Goal: Transaction & Acquisition: Purchase product/service

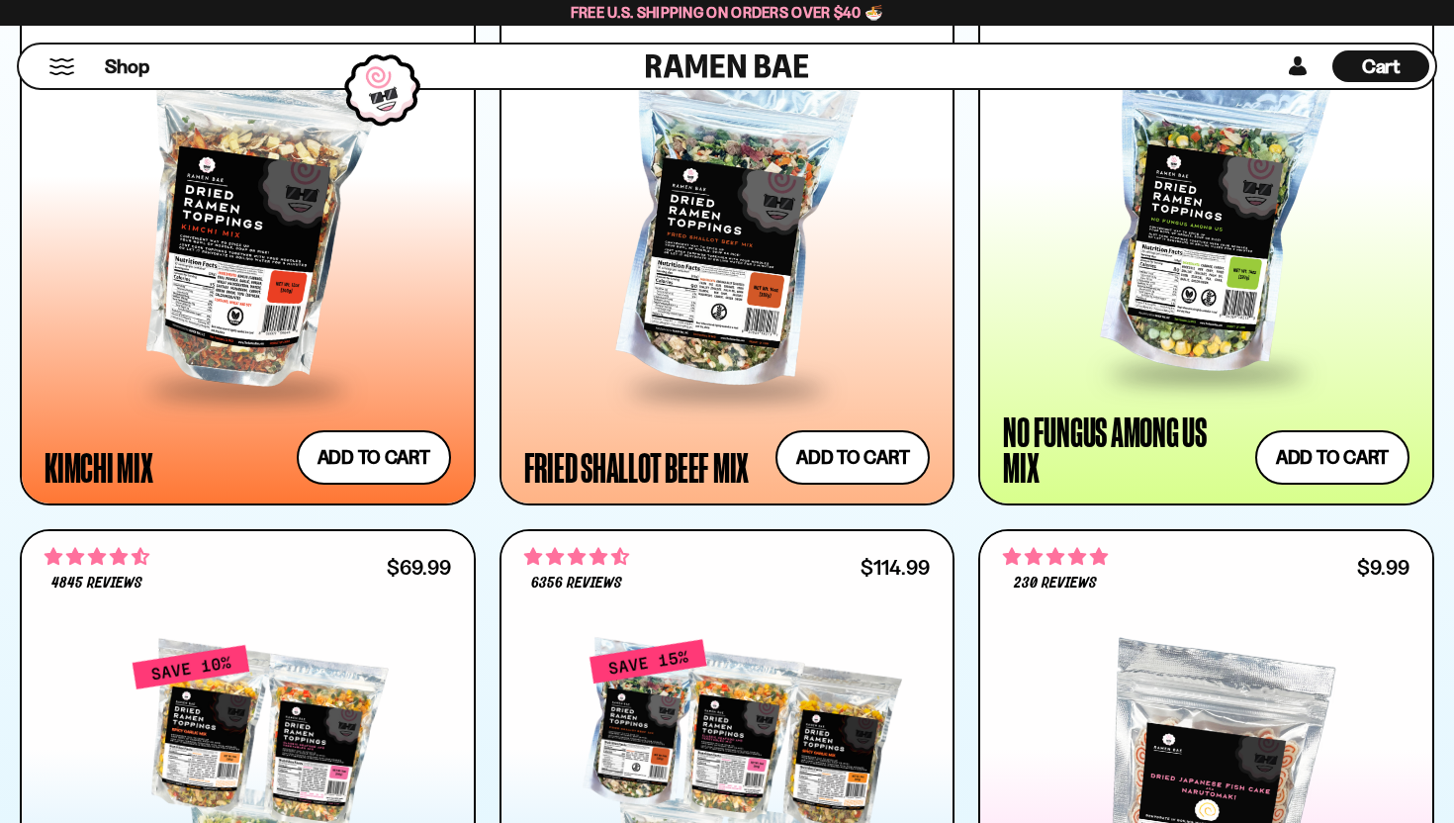
scroll to position [1819, 0]
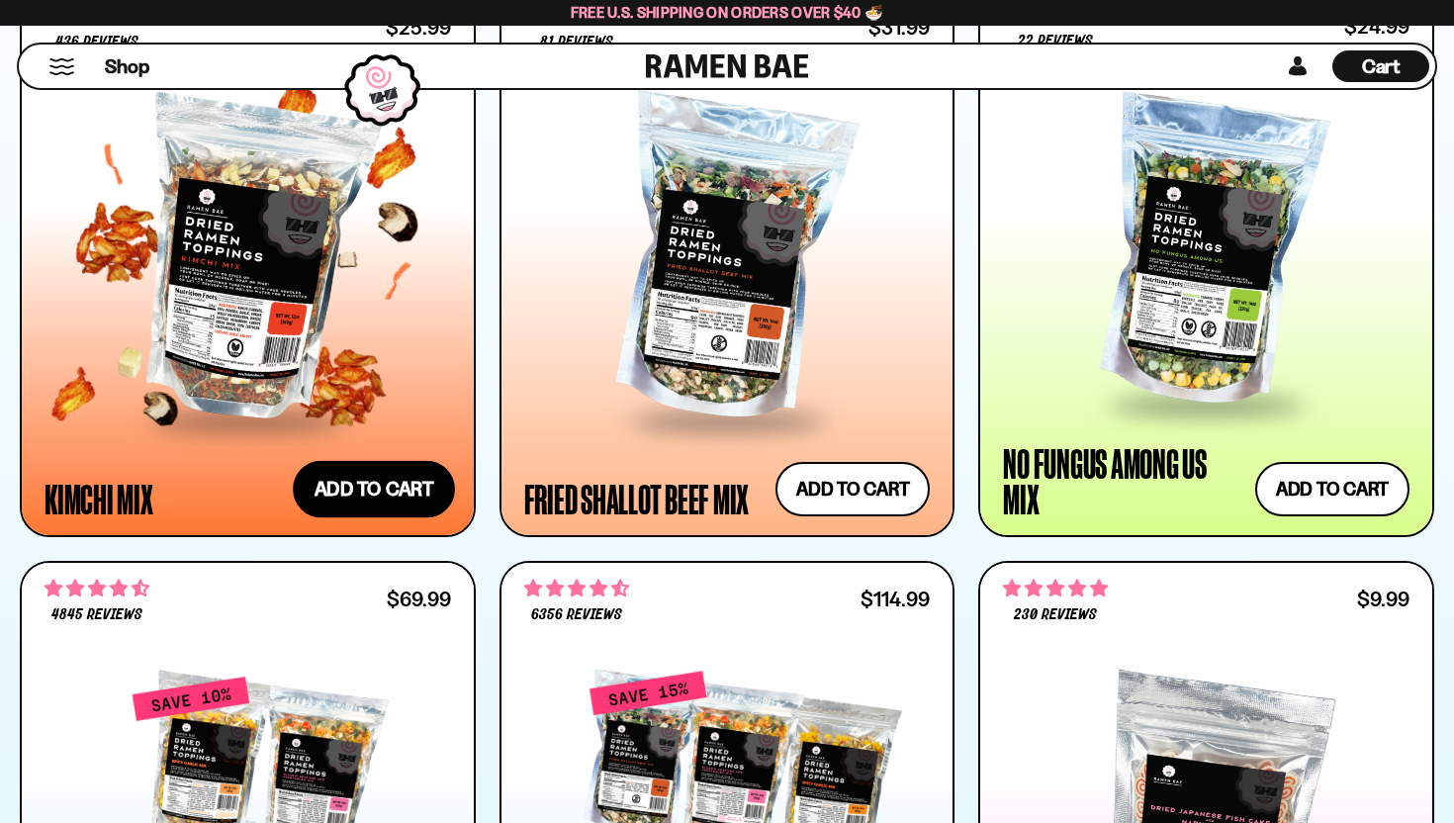
click at [372, 475] on button "Add to cart Add ― Regular price $25.99 Regular price Sale price $25.99 Unit pri…" at bounding box center [374, 489] width 162 height 57
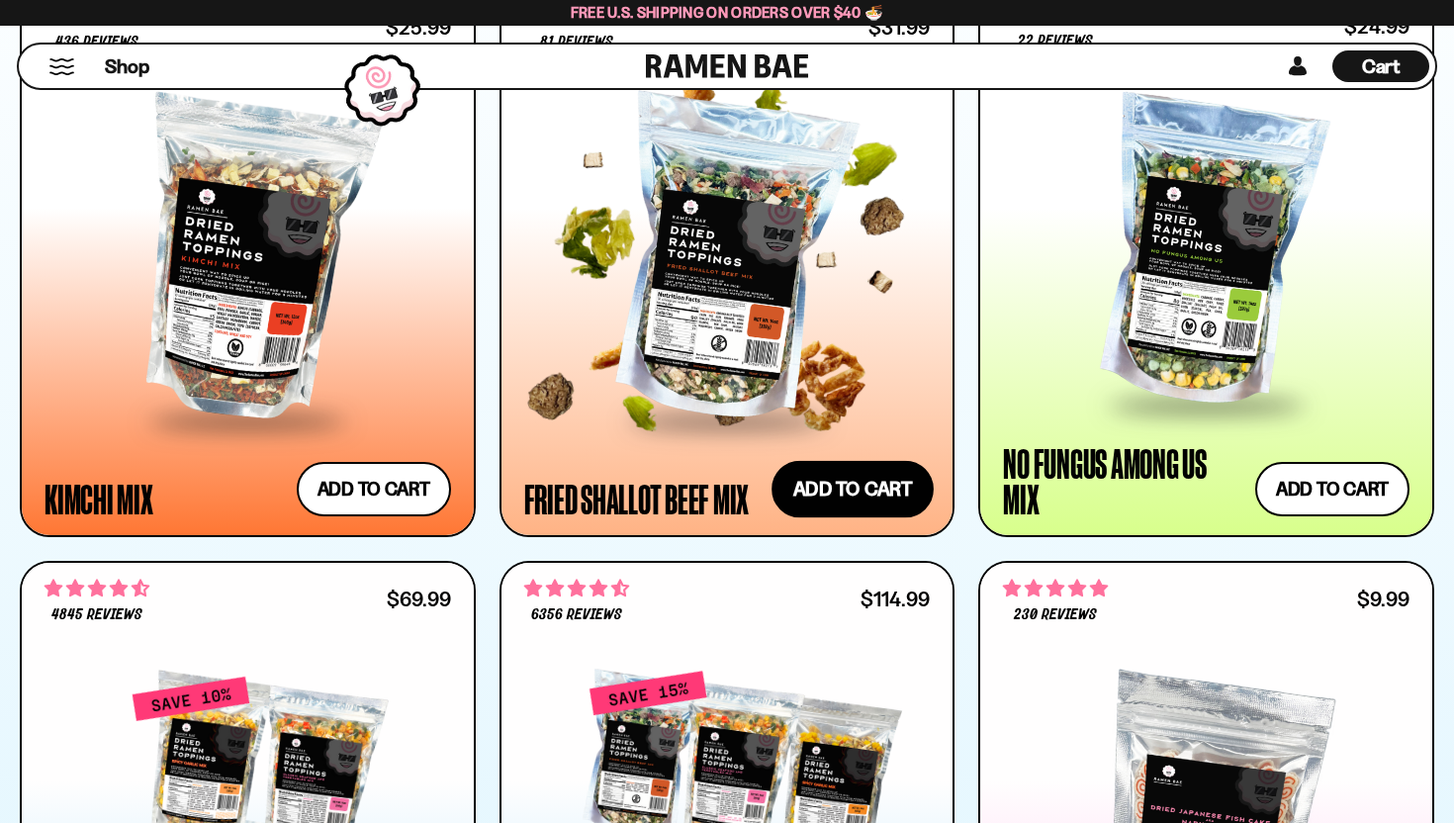
click at [812, 490] on button "Add to cart Add ― Regular price $31.99 Regular price Sale price $31.99 Unit pri…" at bounding box center [852, 489] width 162 height 57
click at [903, 478] on button "Add to cart Add ― Regular price $31.99 Regular price Sale price $31.99 Unit pri…" at bounding box center [852, 489] width 162 height 57
click at [856, 491] on button "Add to cart Add ― Regular price $31.99 Regular price Sale price $31.99 Unit pri…" at bounding box center [852, 489] width 162 height 57
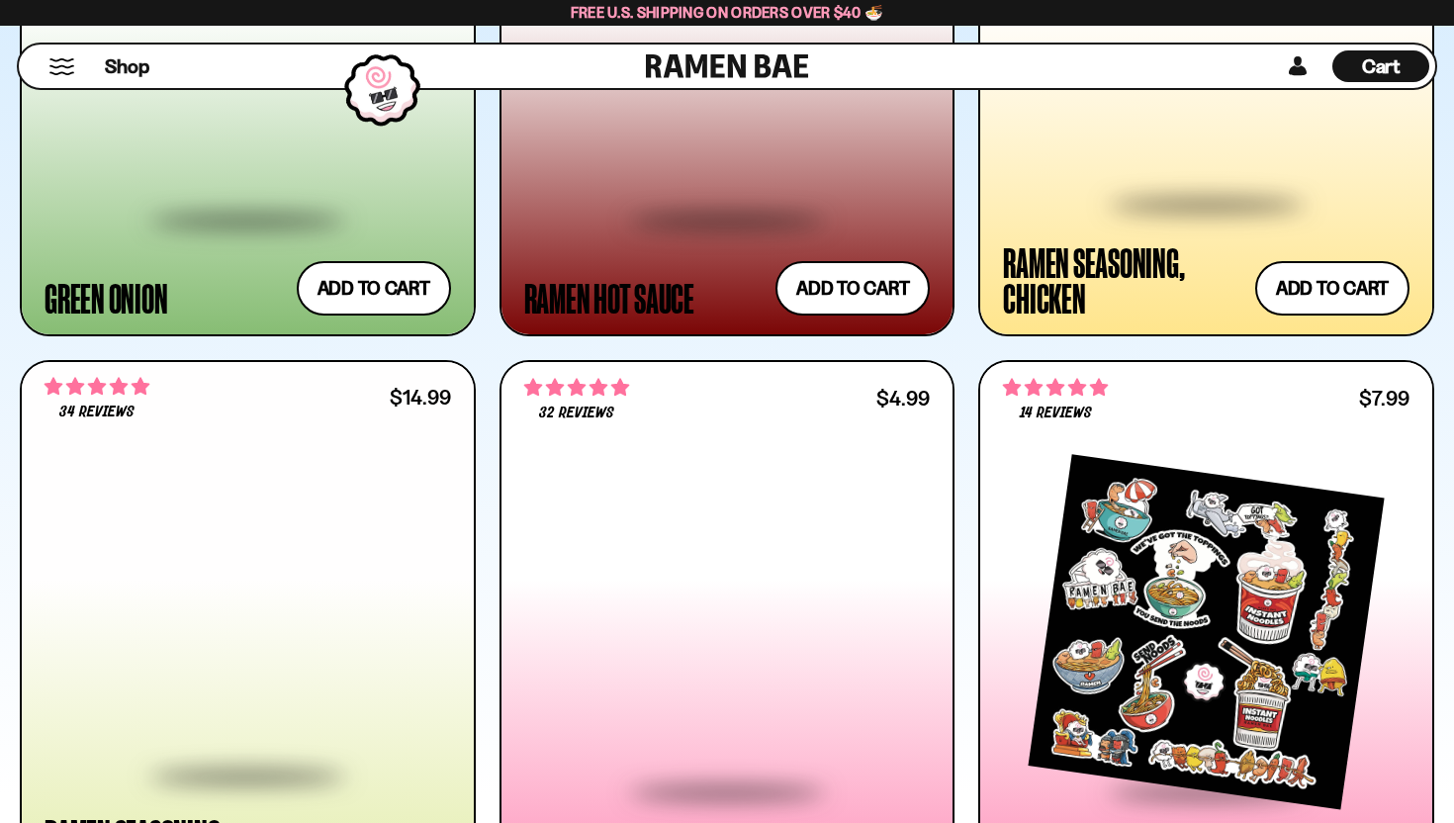
scroll to position [6594, 0]
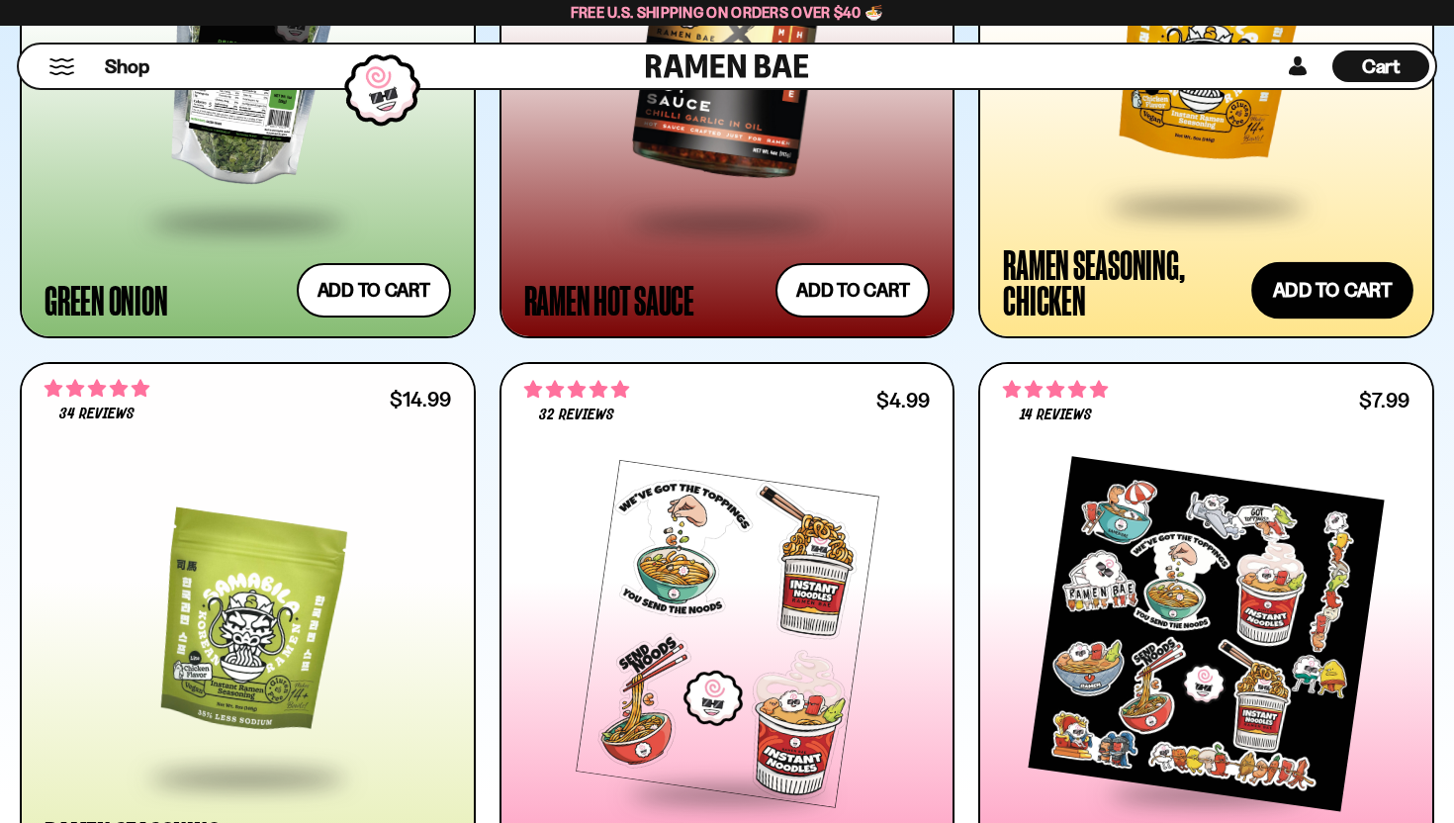
click at [1323, 284] on button "Add to cart Add ― Regular price $14.99 Regular price Sale price $14.99 Unit pri…" at bounding box center [1332, 289] width 162 height 57
click at [1376, 64] on span "Cart" at bounding box center [1381, 66] width 39 height 24
click at [1367, 66] on span "Cart" at bounding box center [1381, 66] width 39 height 24
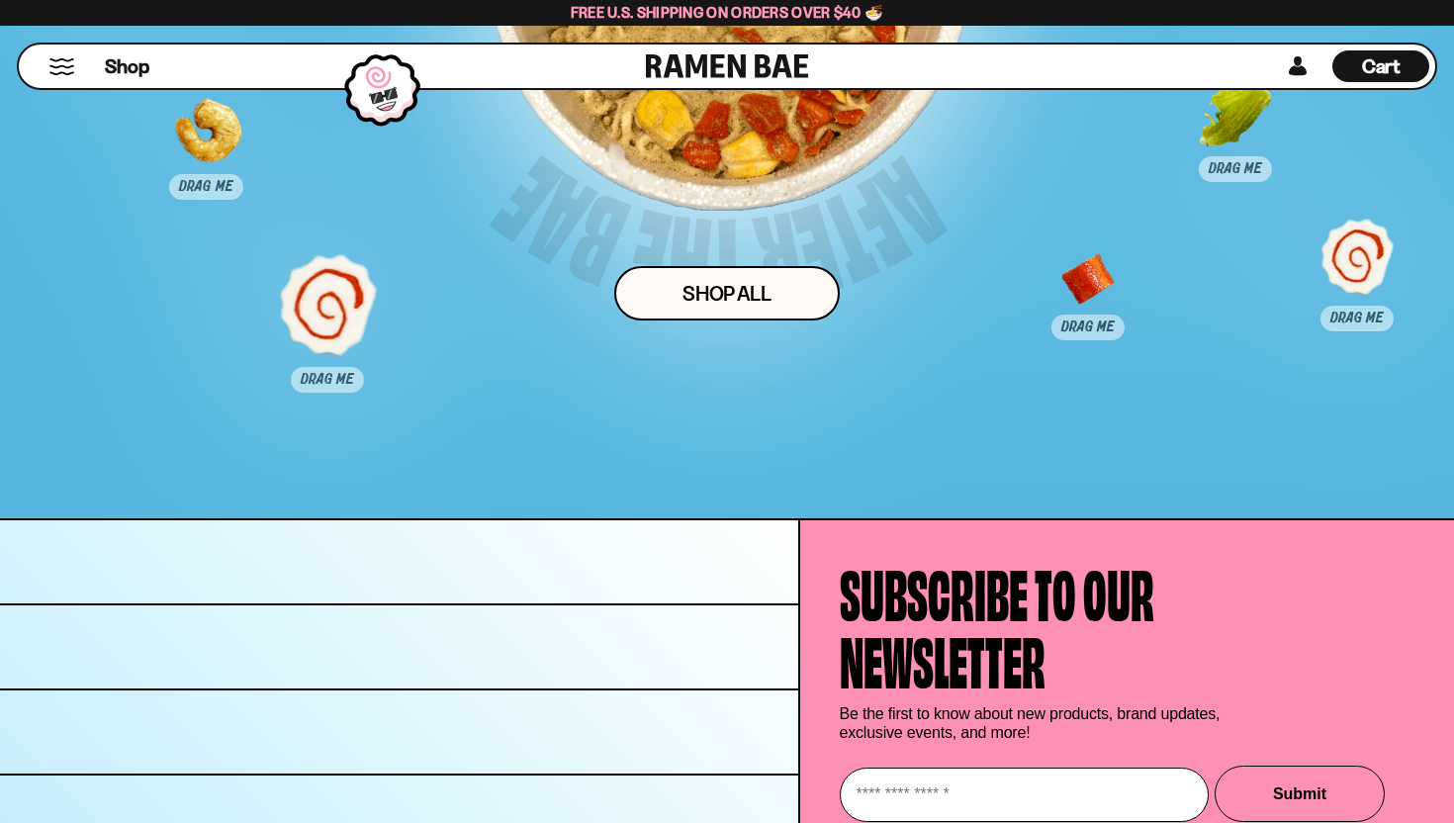
scroll to position [12371, 0]
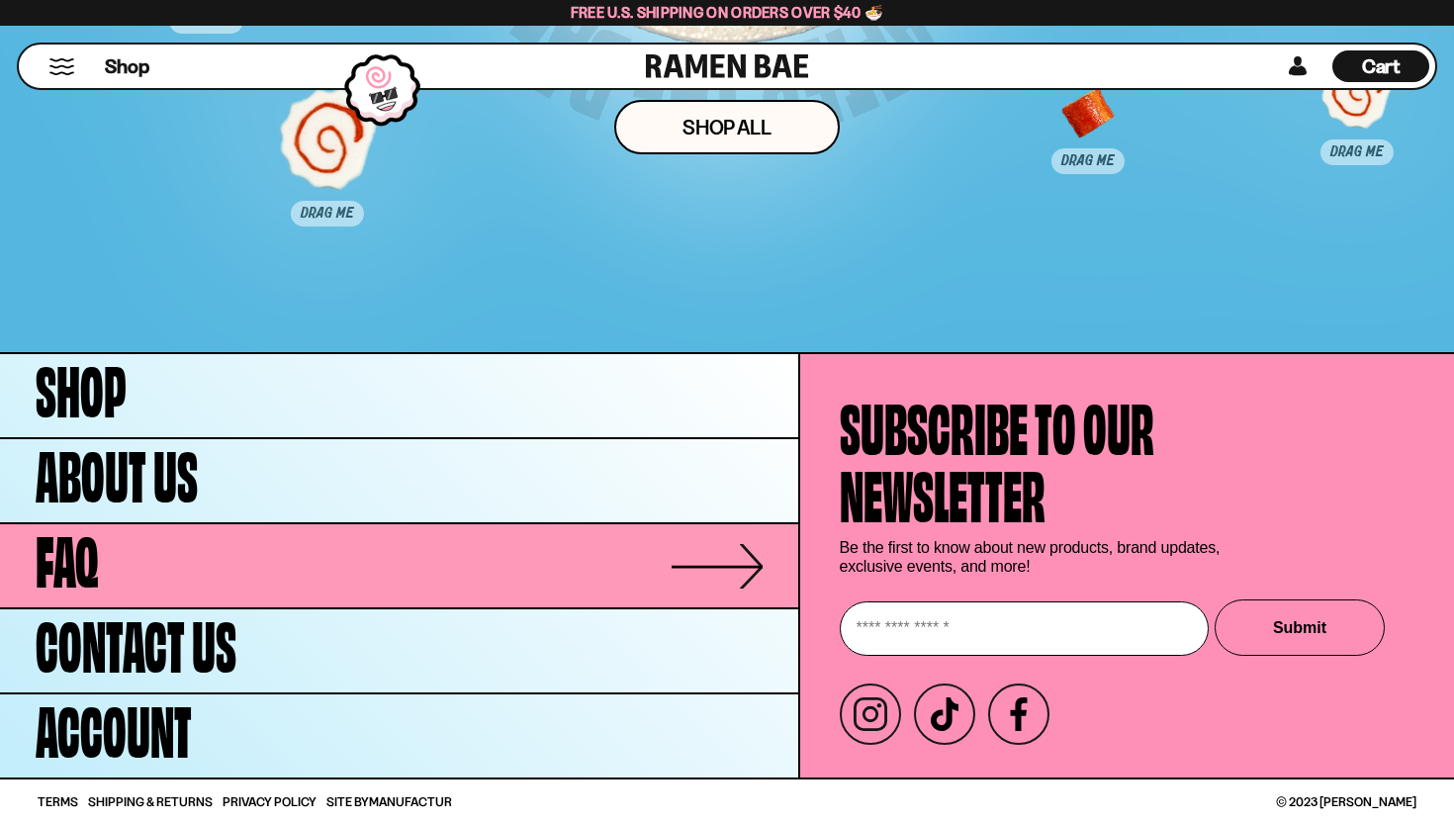
click at [130, 551] on link "FAQ" at bounding box center [399, 565] width 798 height 83
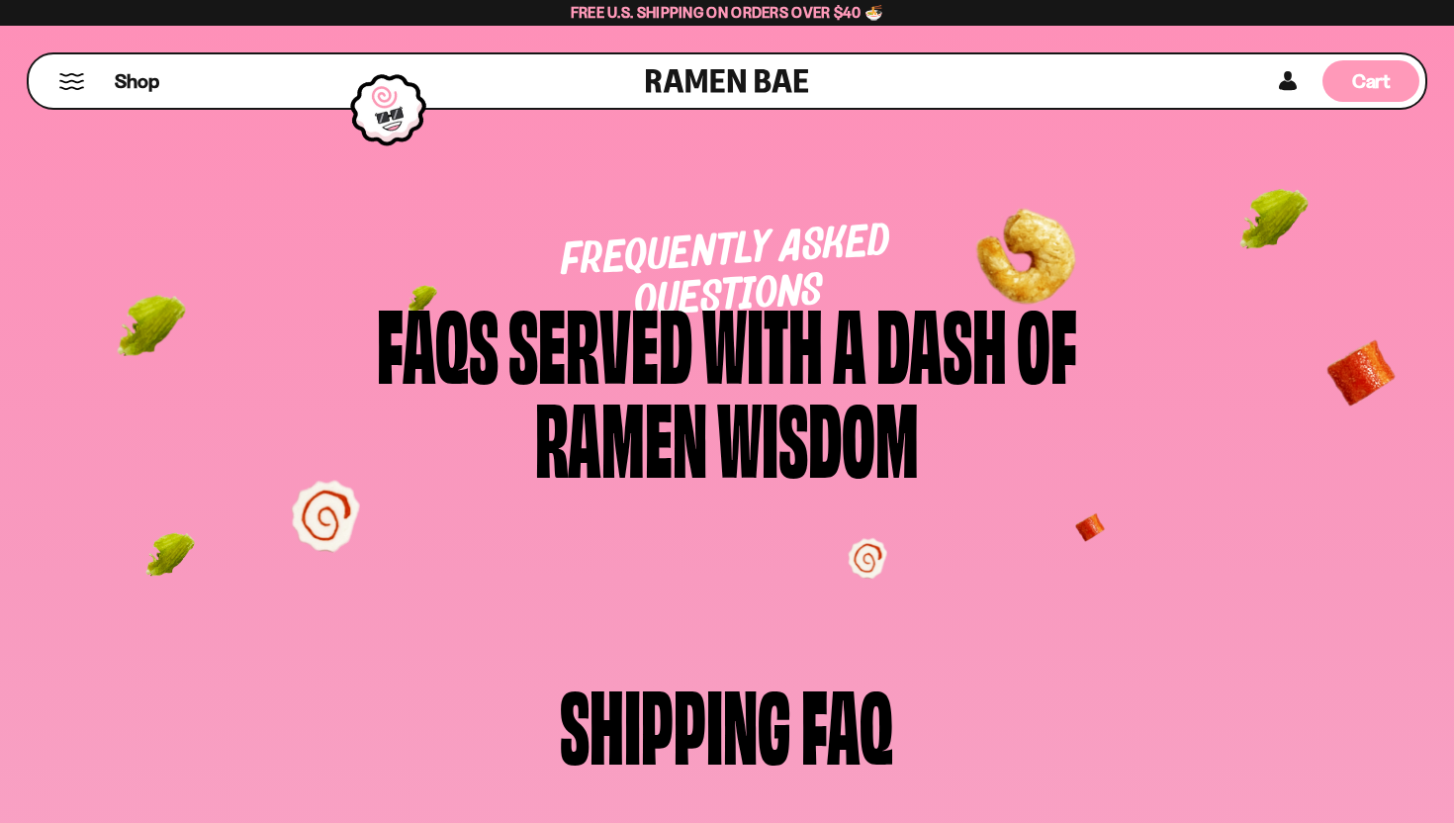
click at [1382, 79] on span "Cart" at bounding box center [1371, 81] width 39 height 24
click at [1358, 88] on span "Cart" at bounding box center [1371, 81] width 39 height 24
click at [85, 77] on div "Shop" at bounding box center [340, 80] width 611 height 53
click at [137, 91] on span "Shop" at bounding box center [137, 81] width 48 height 30
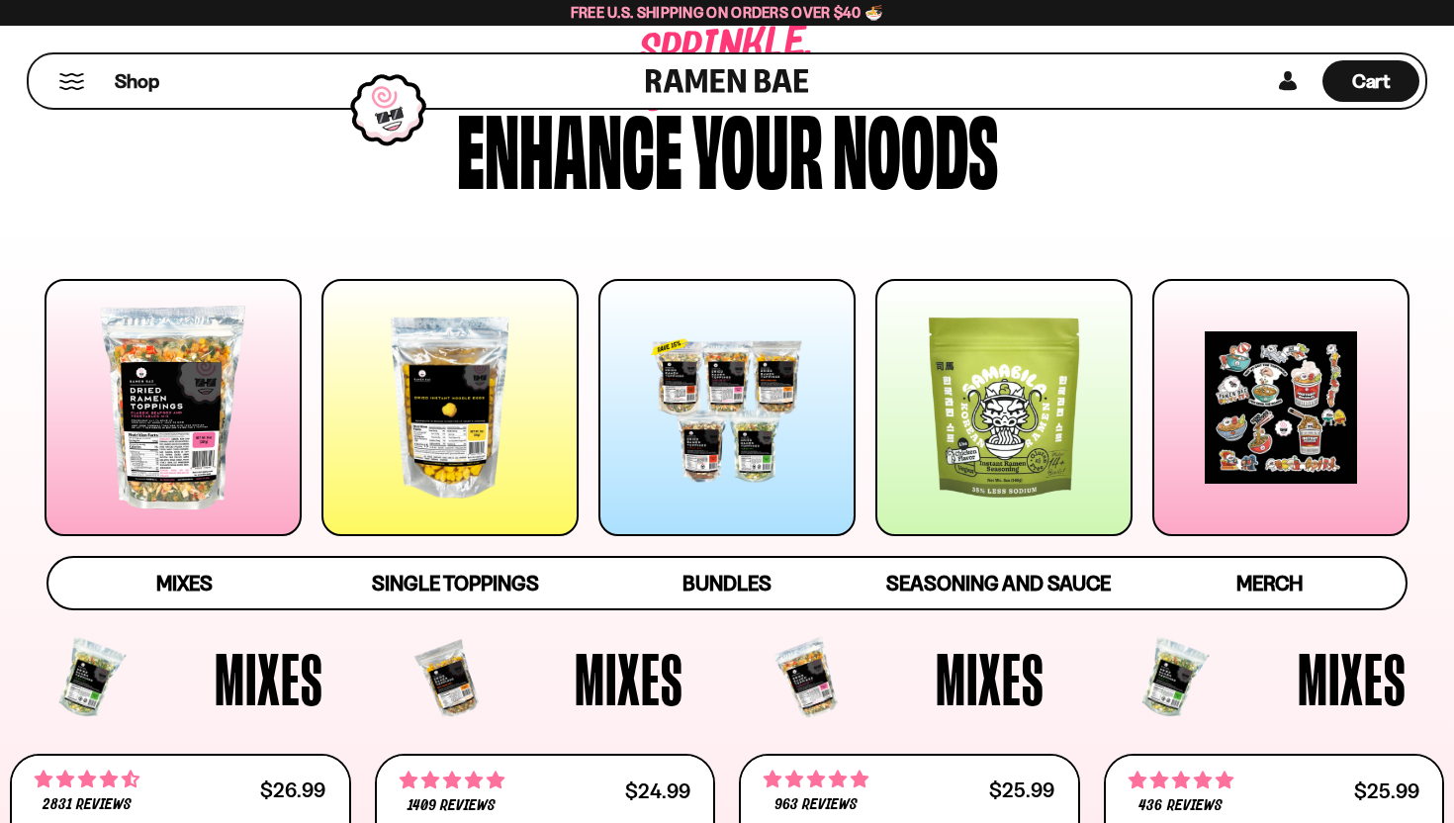
click at [202, 428] on div at bounding box center [173, 407] width 257 height 257
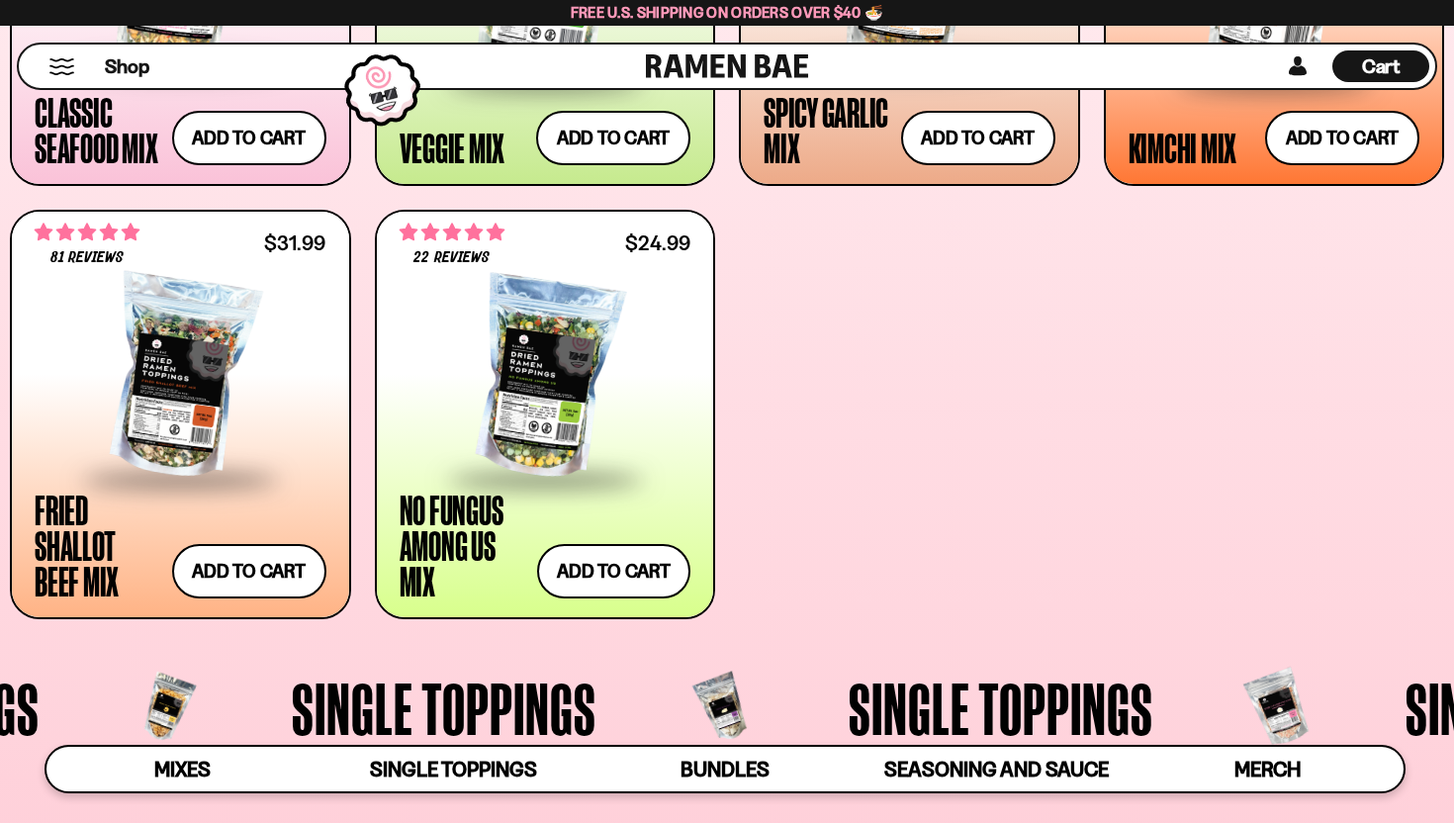
scroll to position [1121, 0]
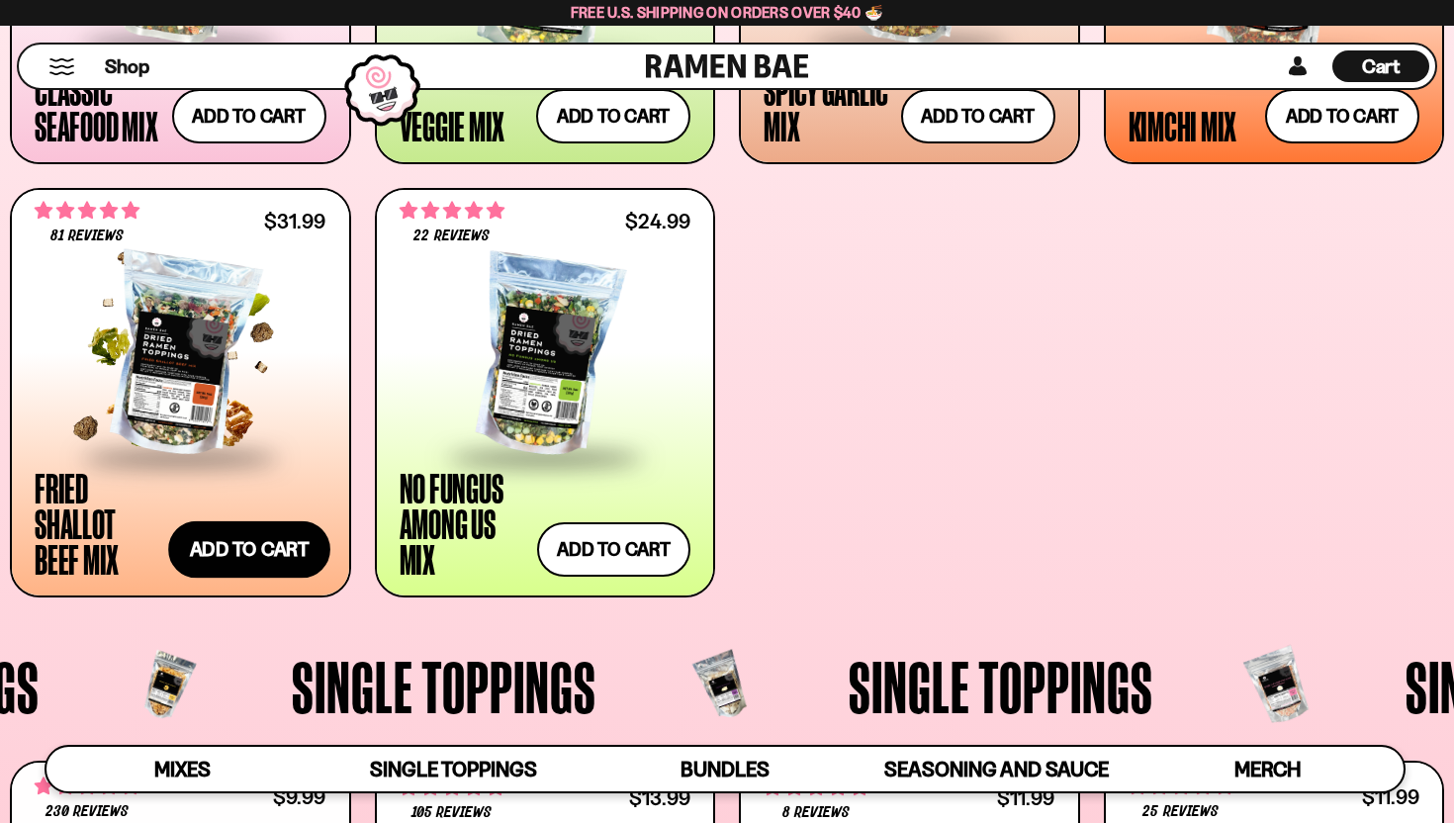
click at [234, 547] on button "Add to cart Add ― Regular price $31.99 Regular price Sale price $31.99 Unit pri…" at bounding box center [249, 549] width 162 height 57
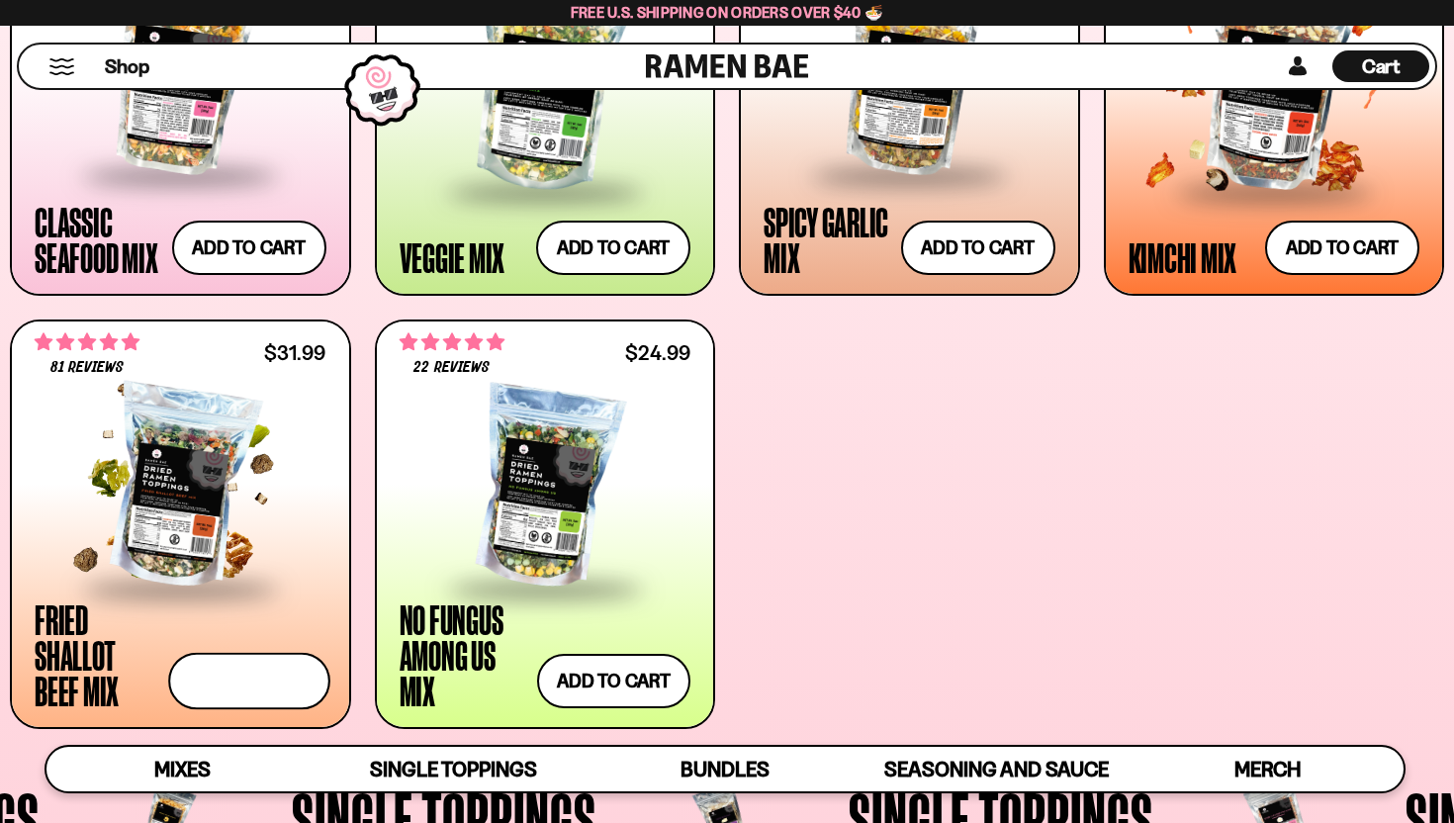
scroll to position [989, 0]
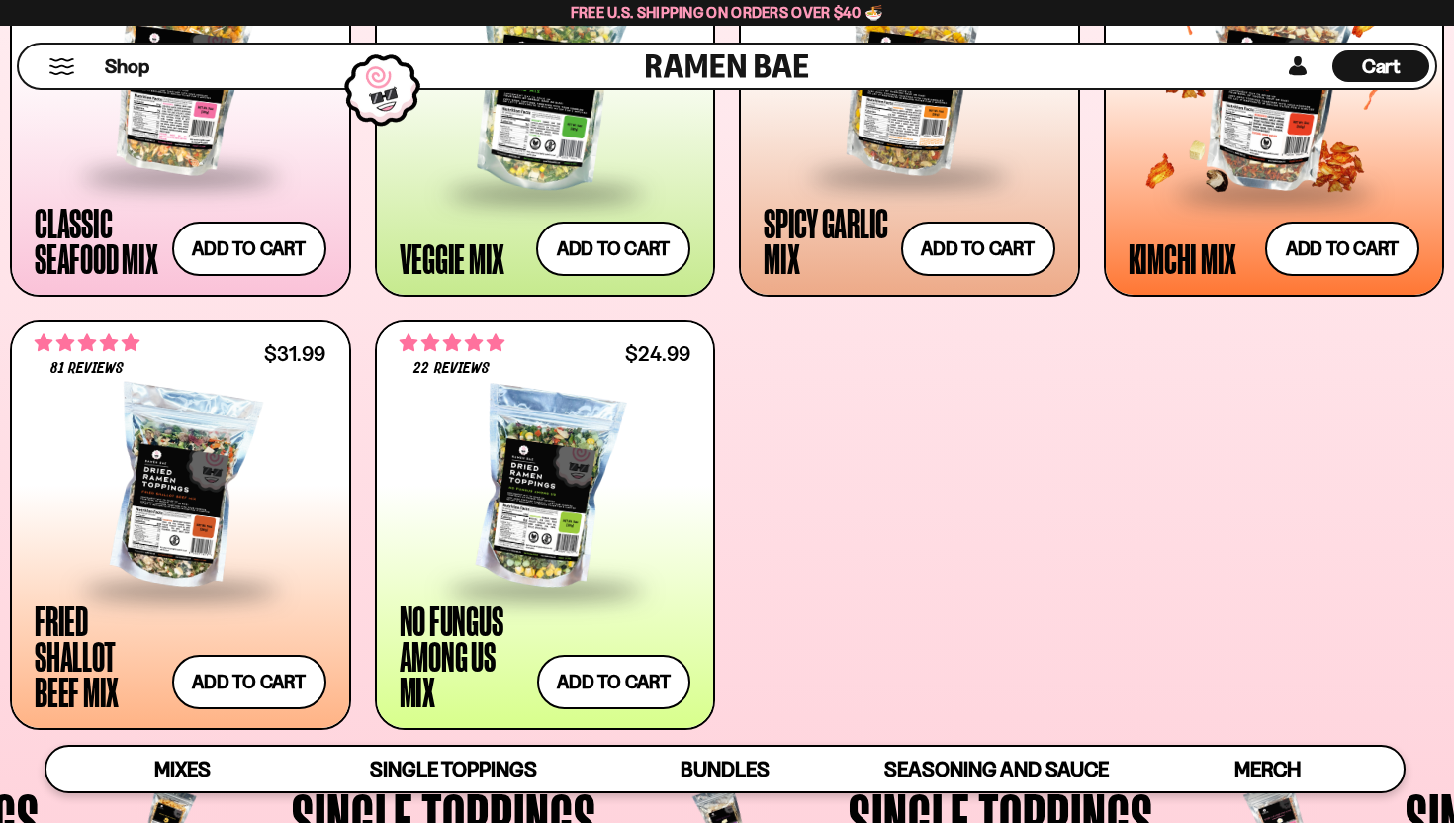
click at [1222, 155] on div at bounding box center [1274, 85] width 292 height 211
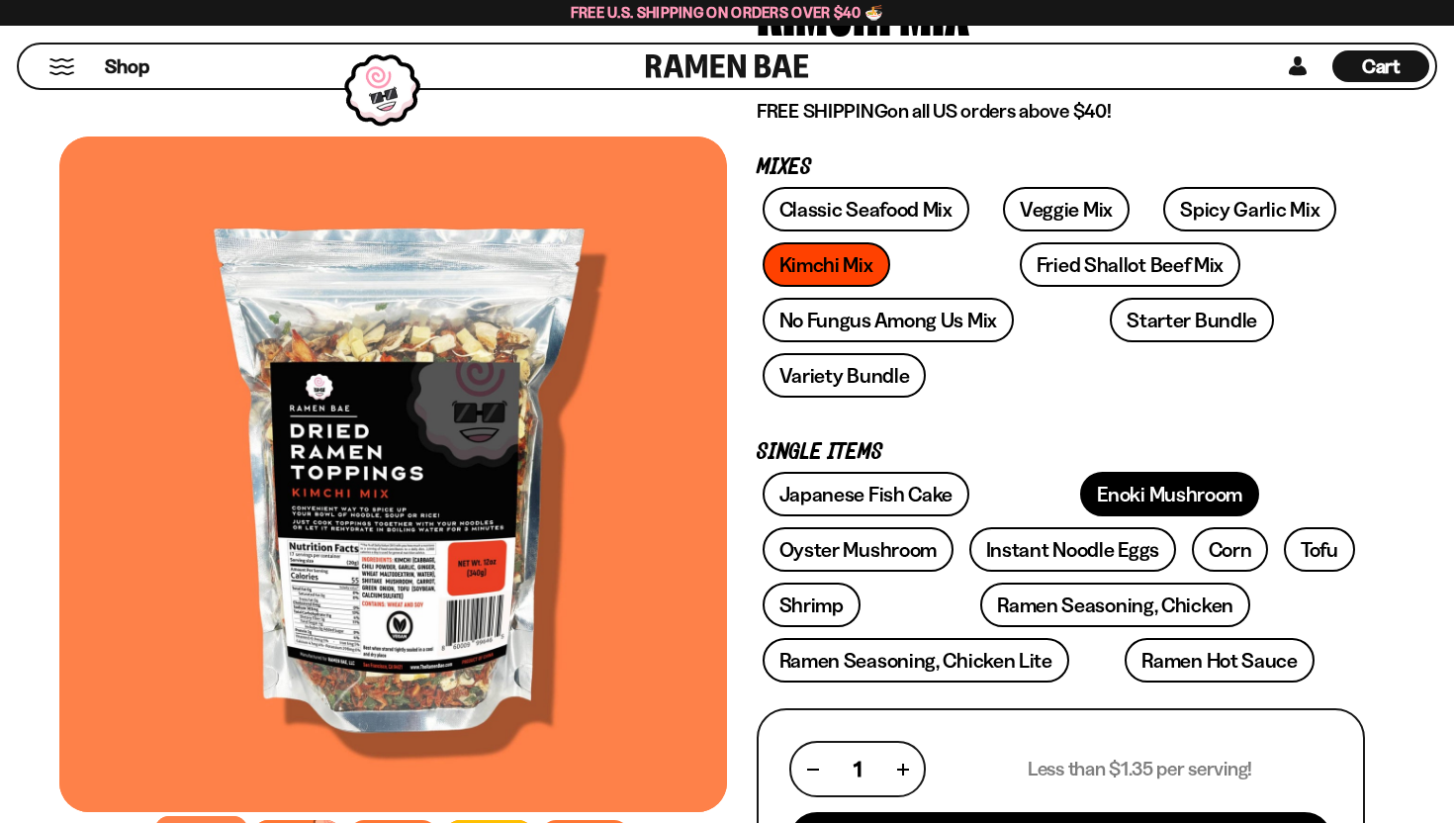
scroll to position [263, 0]
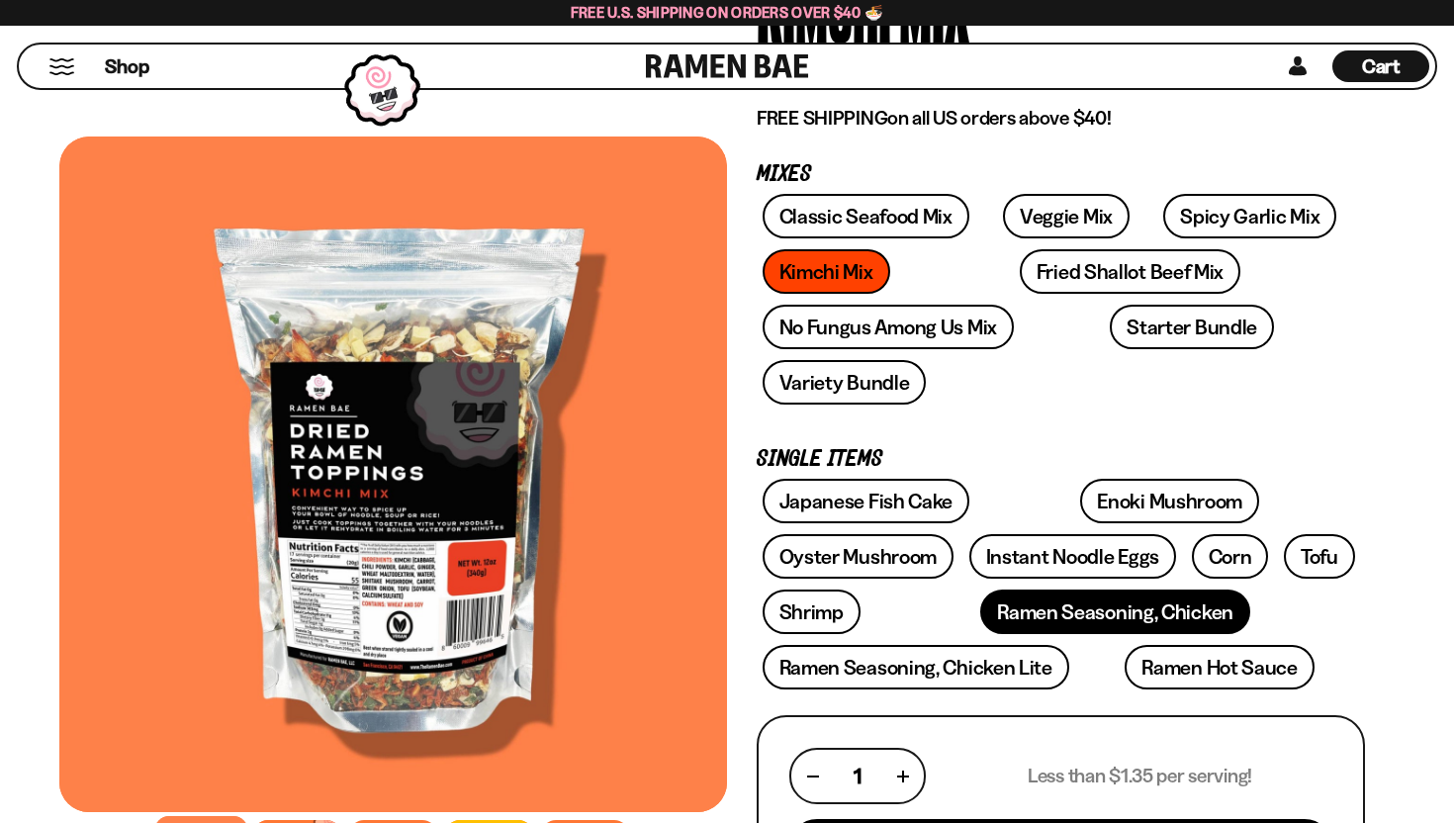
click at [980, 589] on link "Ramen Seasoning, Chicken" at bounding box center [1115, 611] width 270 height 45
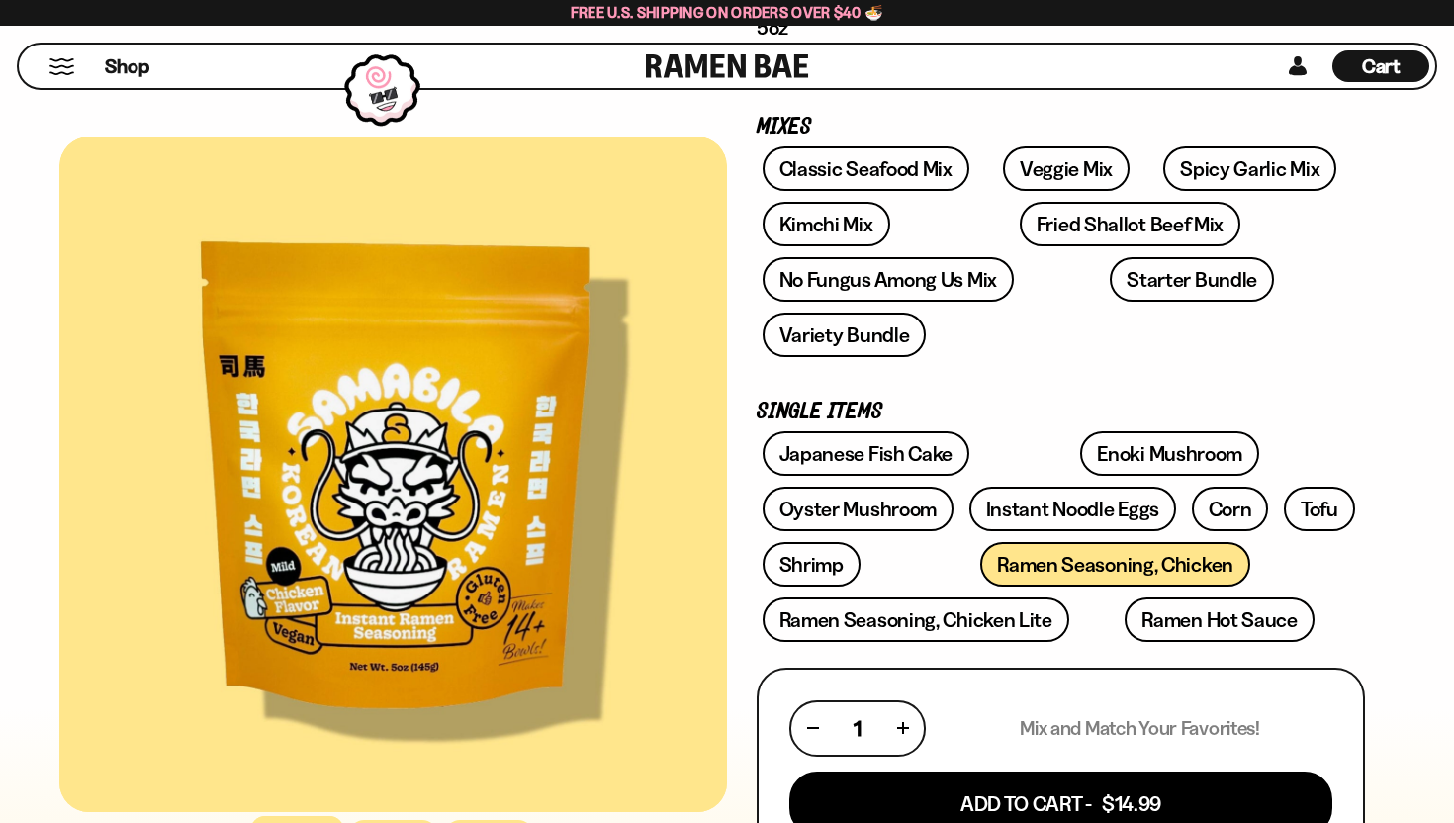
scroll to position [317, 0]
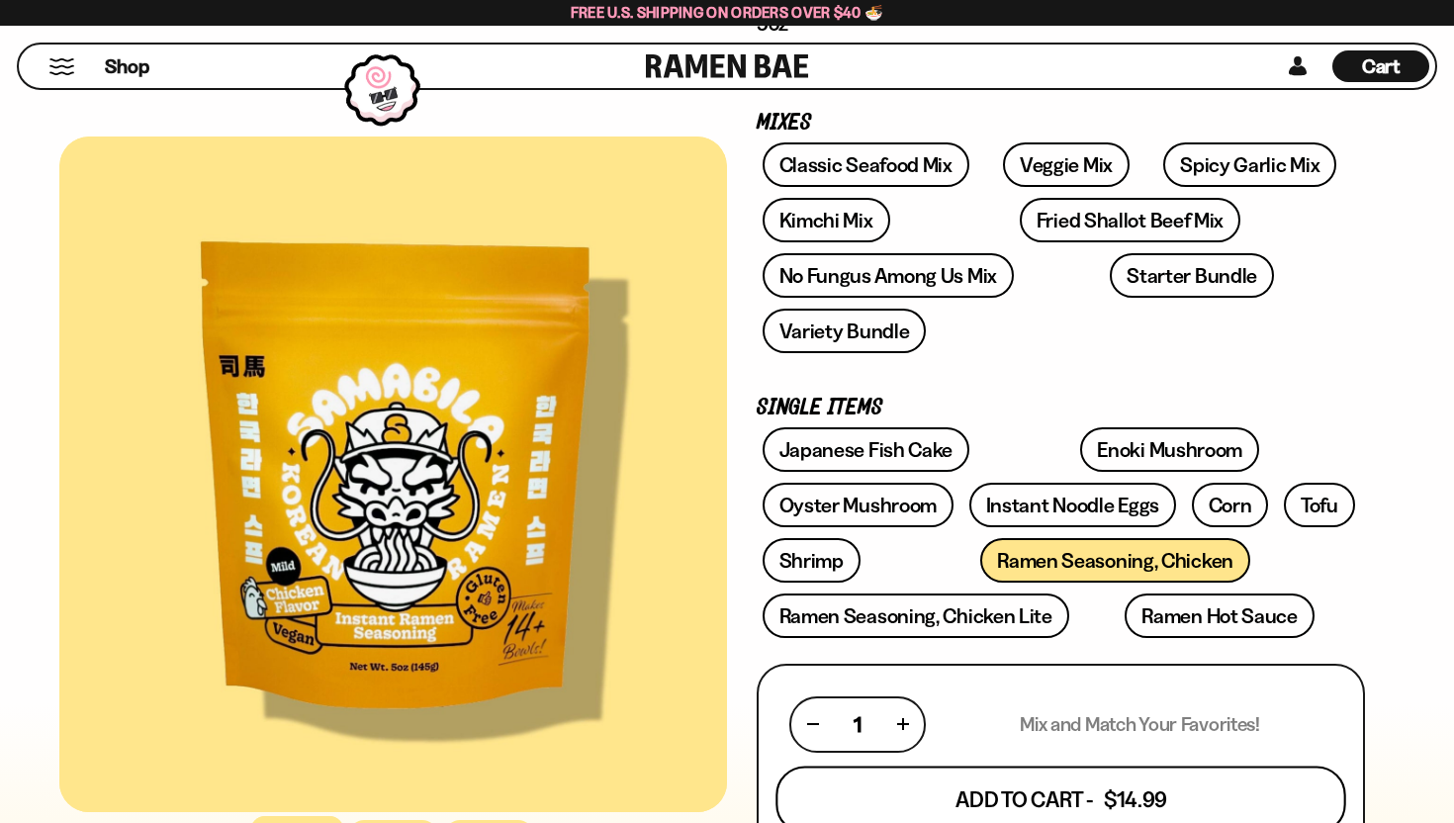
click at [954, 765] on button "Add To Cart - $14.99" at bounding box center [1060, 798] width 570 height 67
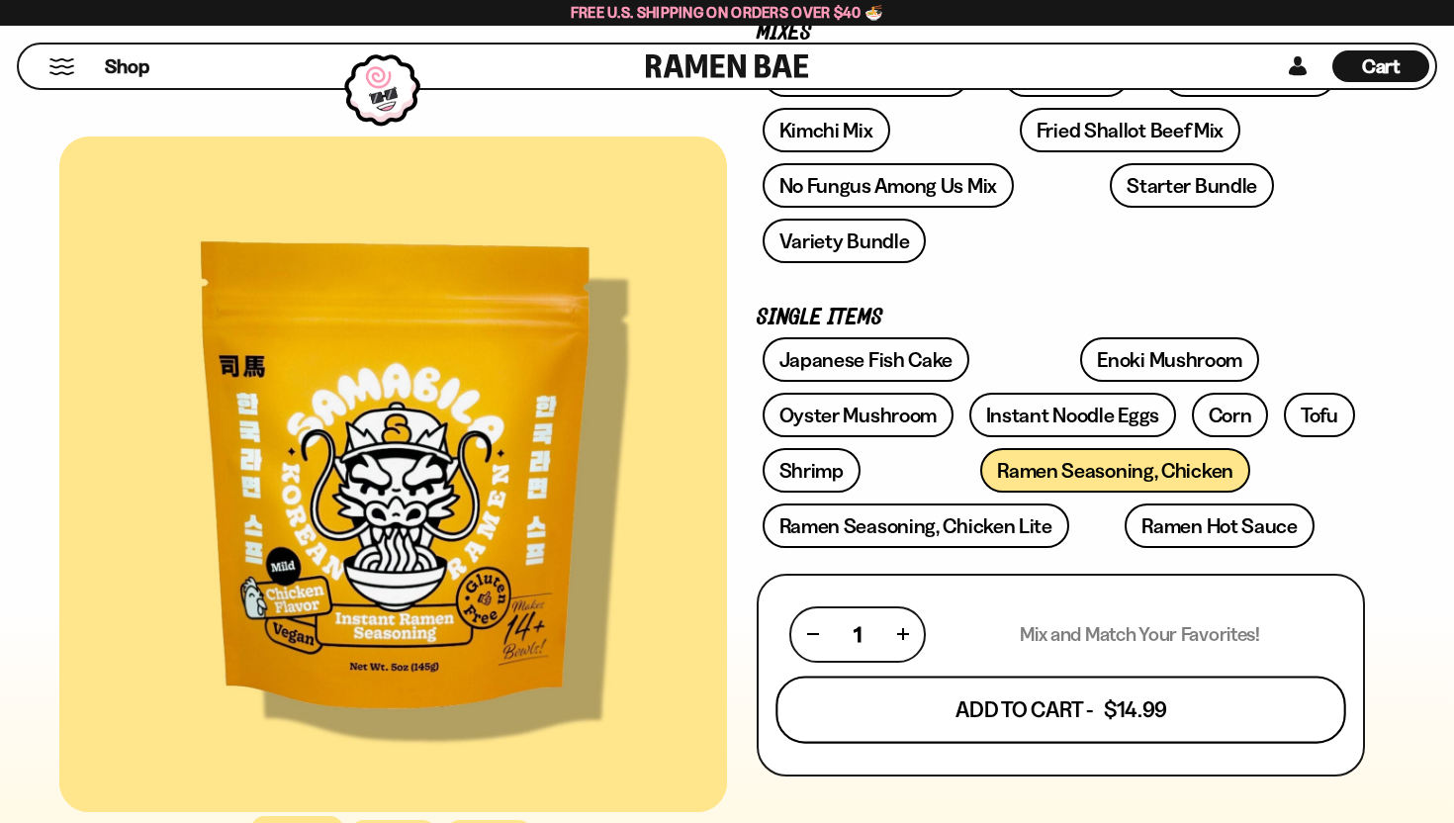
scroll to position [403, 0]
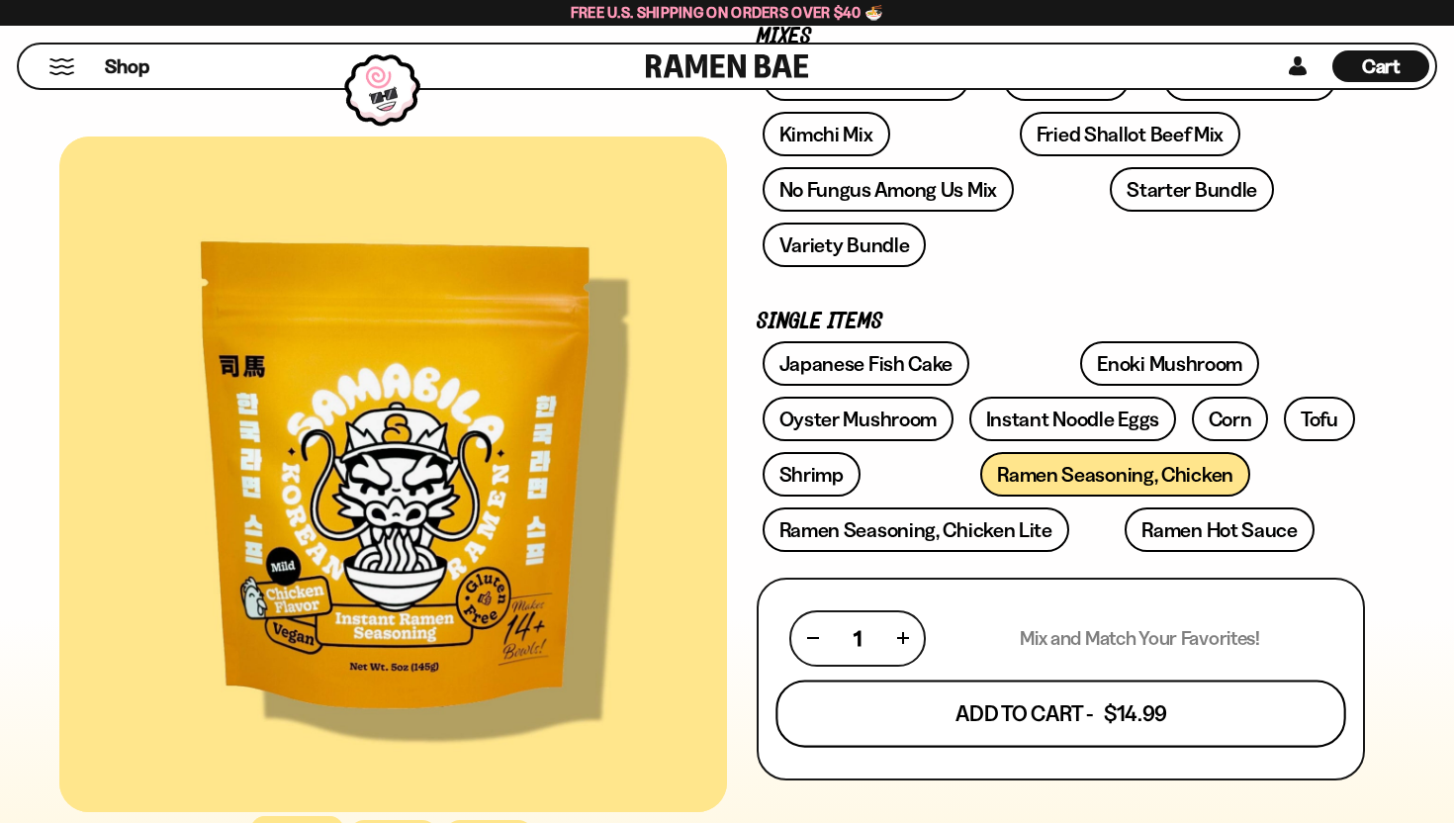
click at [1040, 679] on button "Add To Cart - $14.99" at bounding box center [1060, 712] width 570 height 67
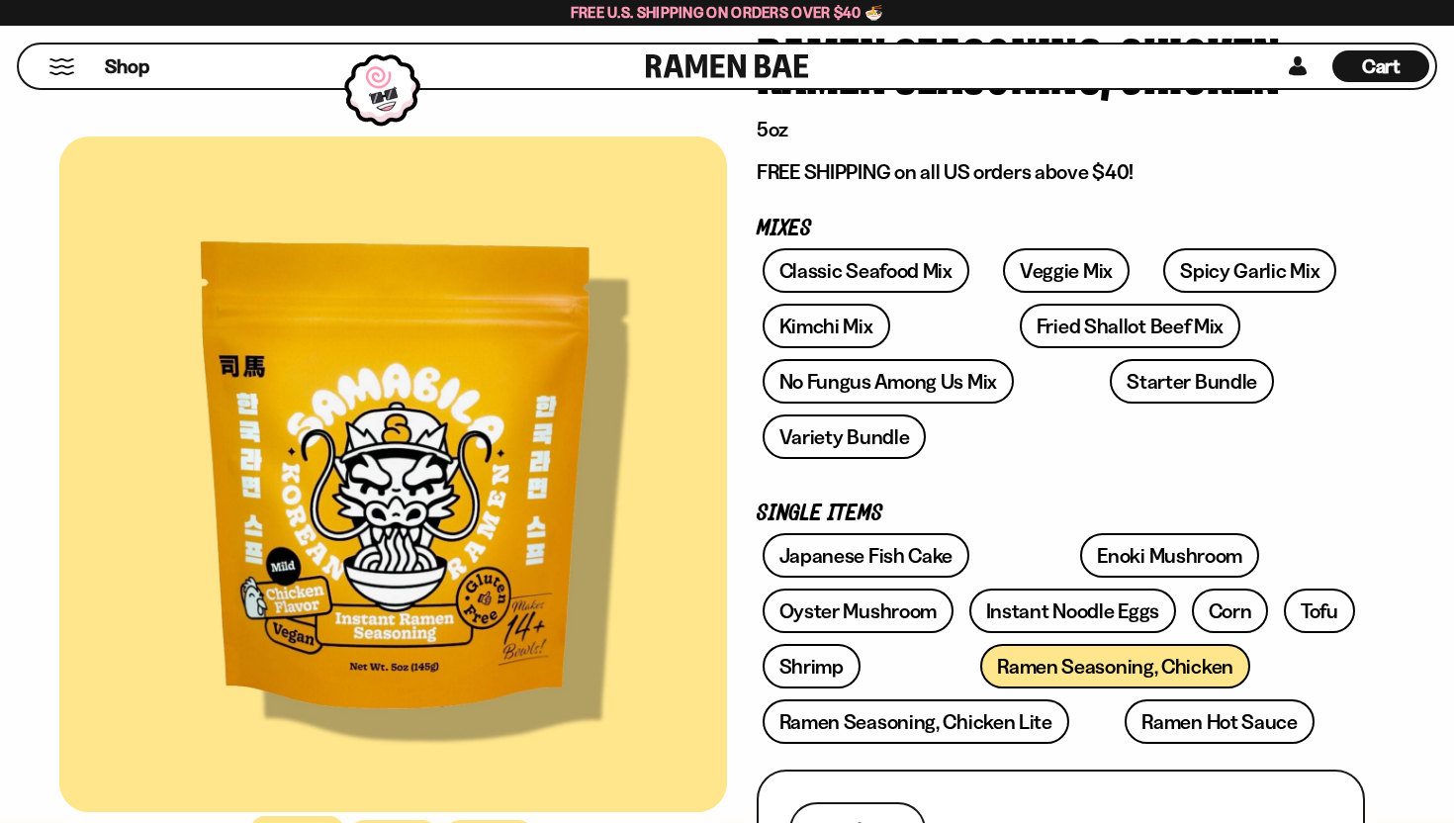
scroll to position [214, 0]
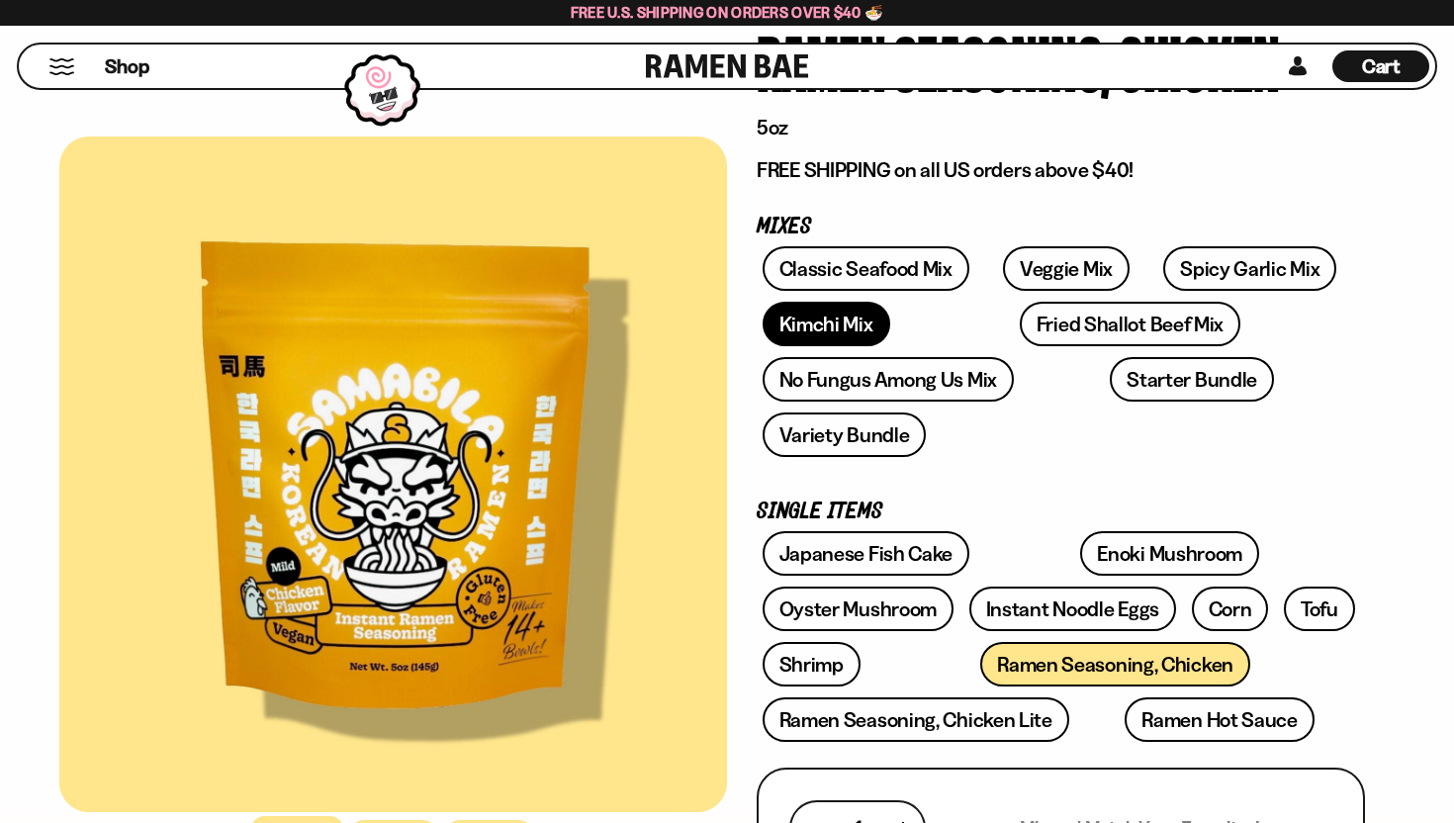
click at [855, 322] on link "Kimchi Mix" at bounding box center [826, 324] width 128 height 45
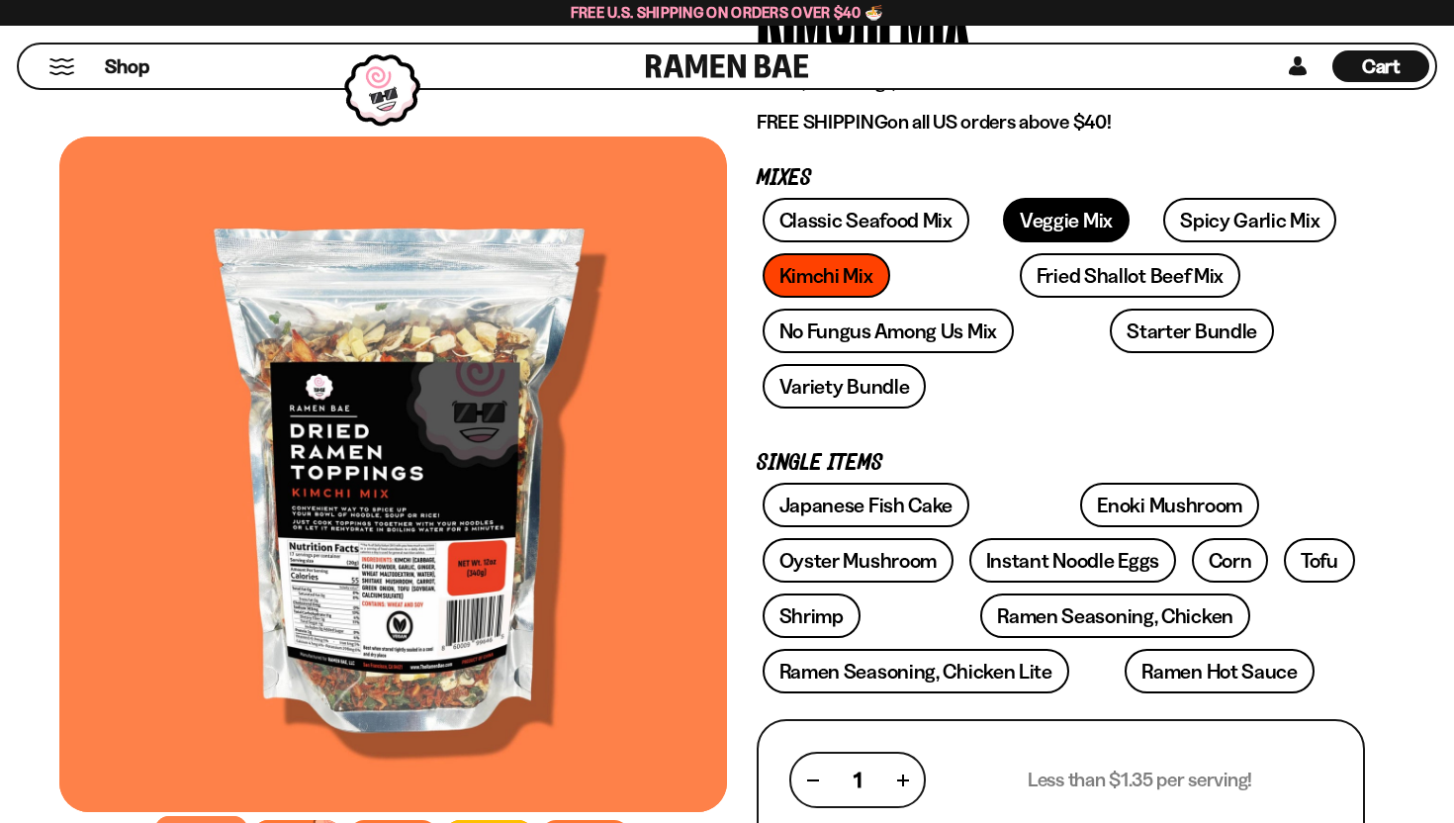
scroll to position [308, 0]
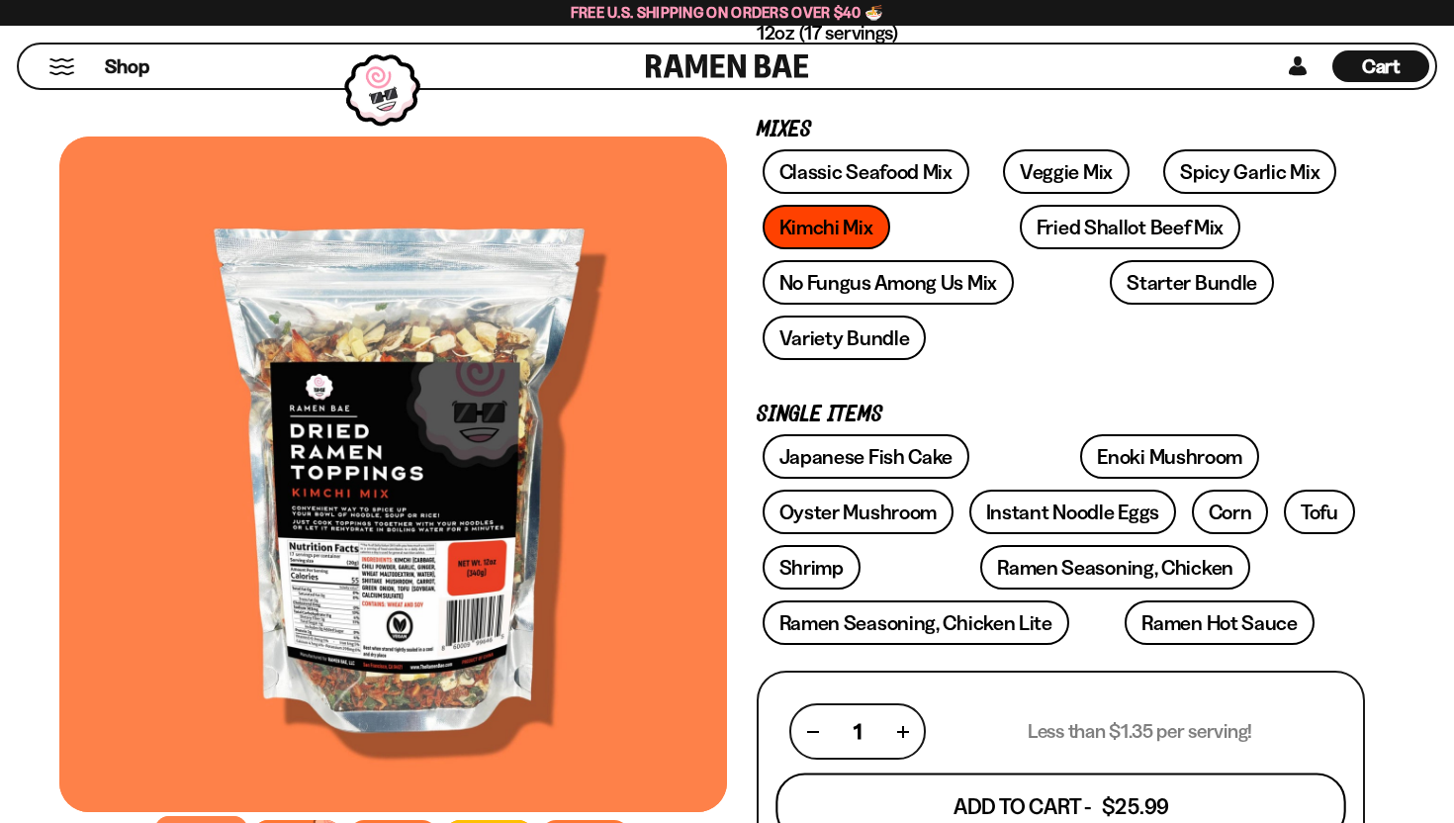
click at [1035, 773] on button "Add To Cart - $25.99" at bounding box center [1060, 806] width 570 height 67
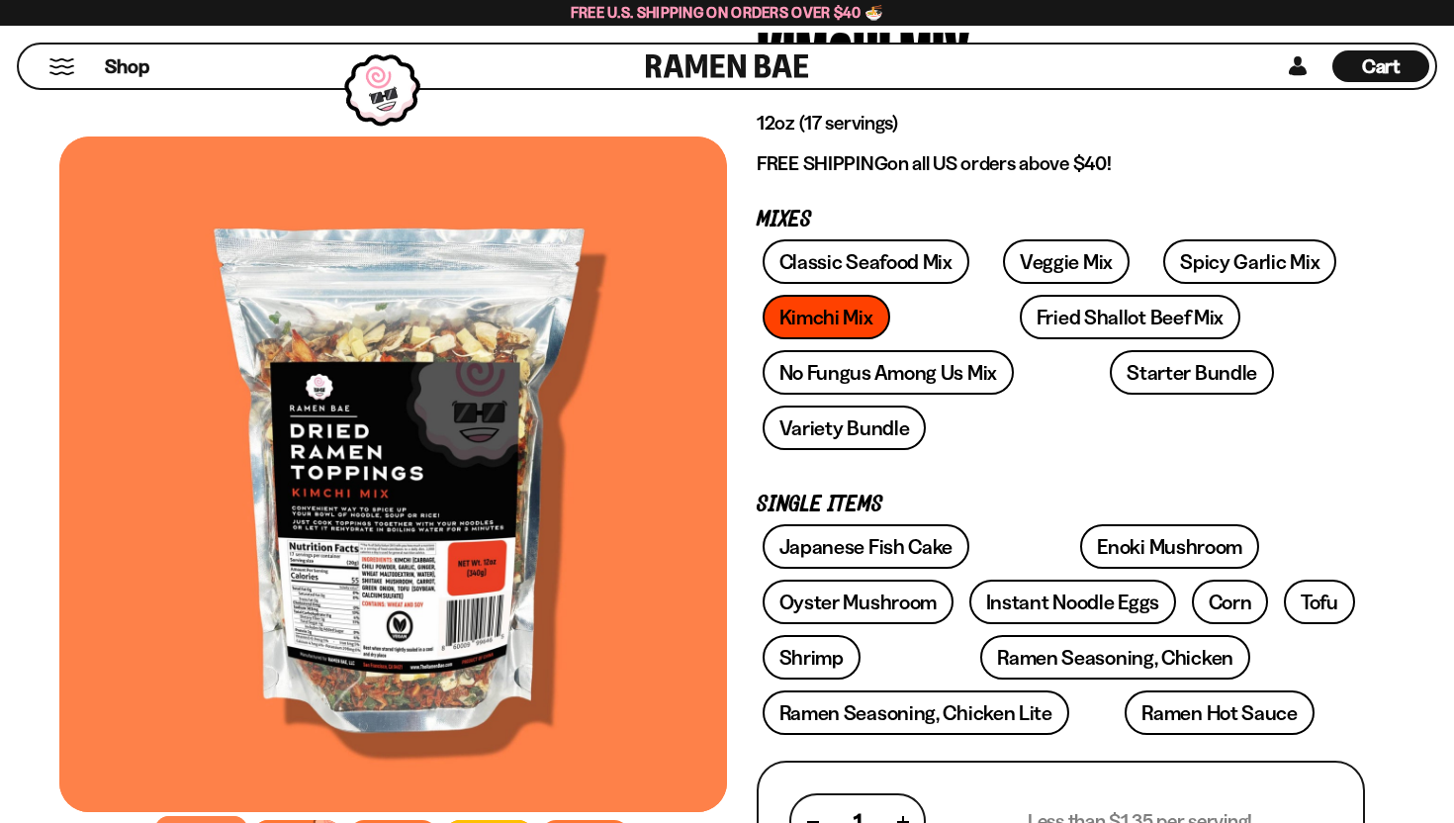
scroll to position [220, 0]
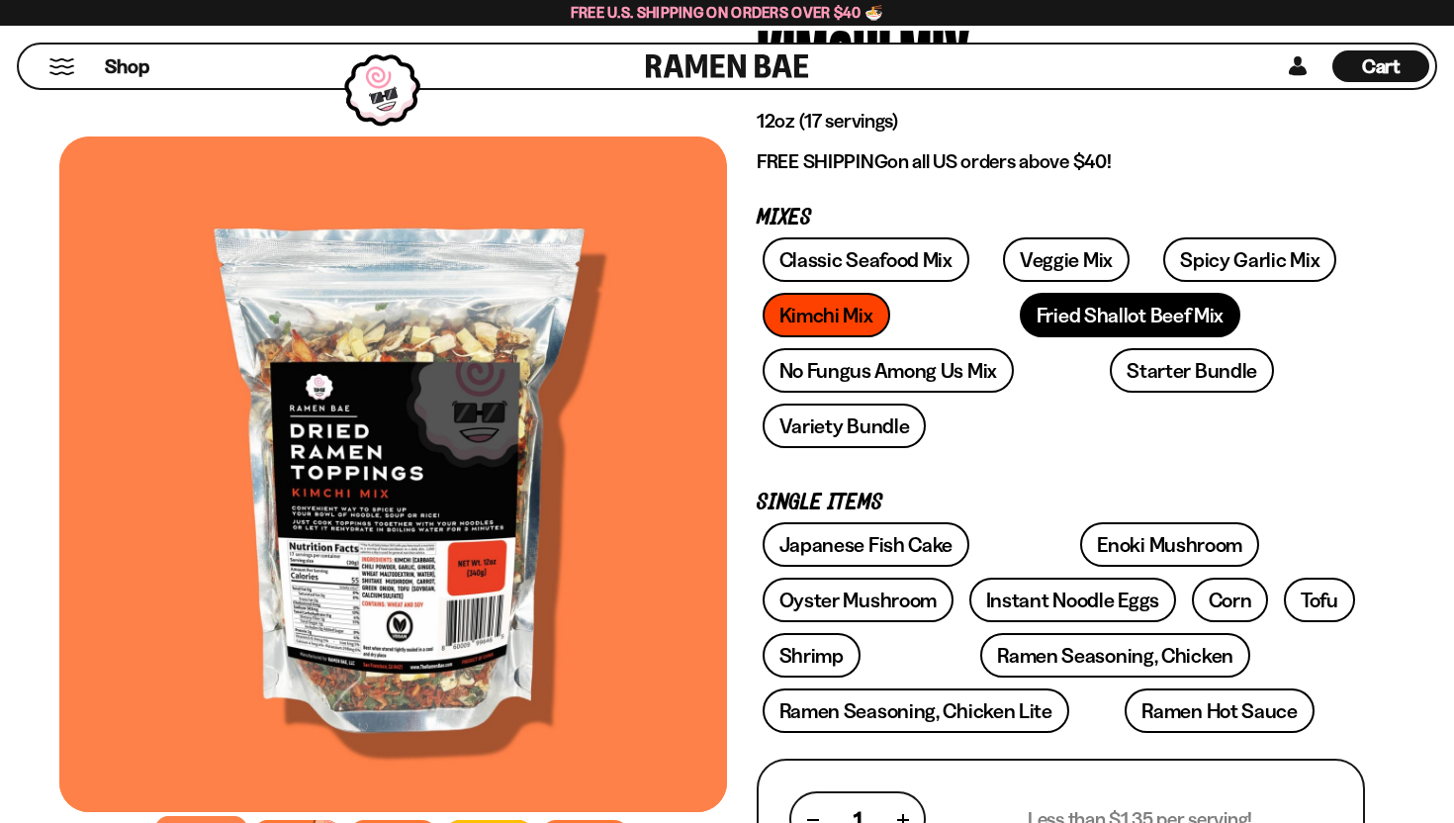
click at [1059, 327] on link "Fried Shallot Beef Mix" at bounding box center [1130, 315] width 221 height 45
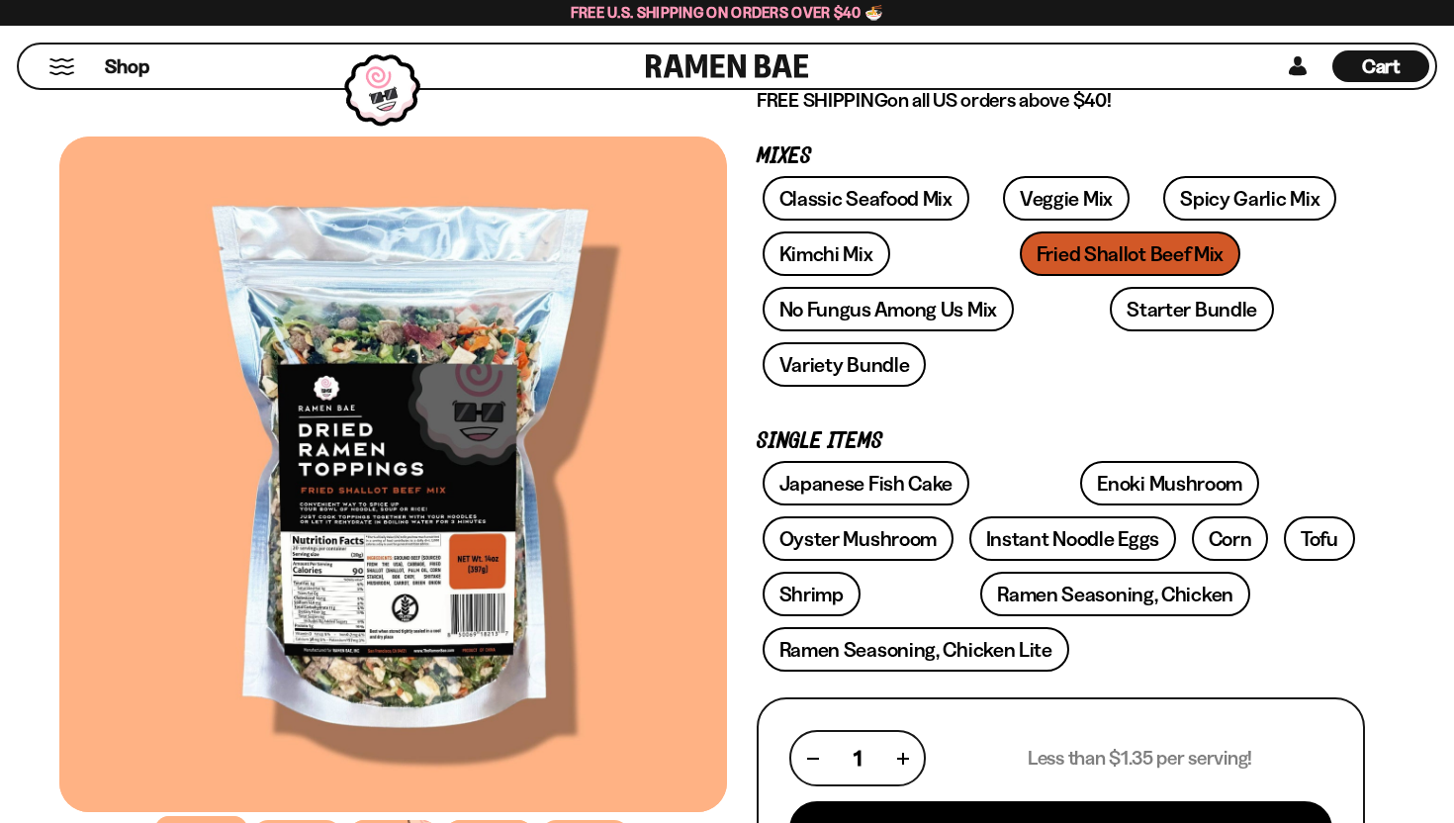
scroll to position [305, 0]
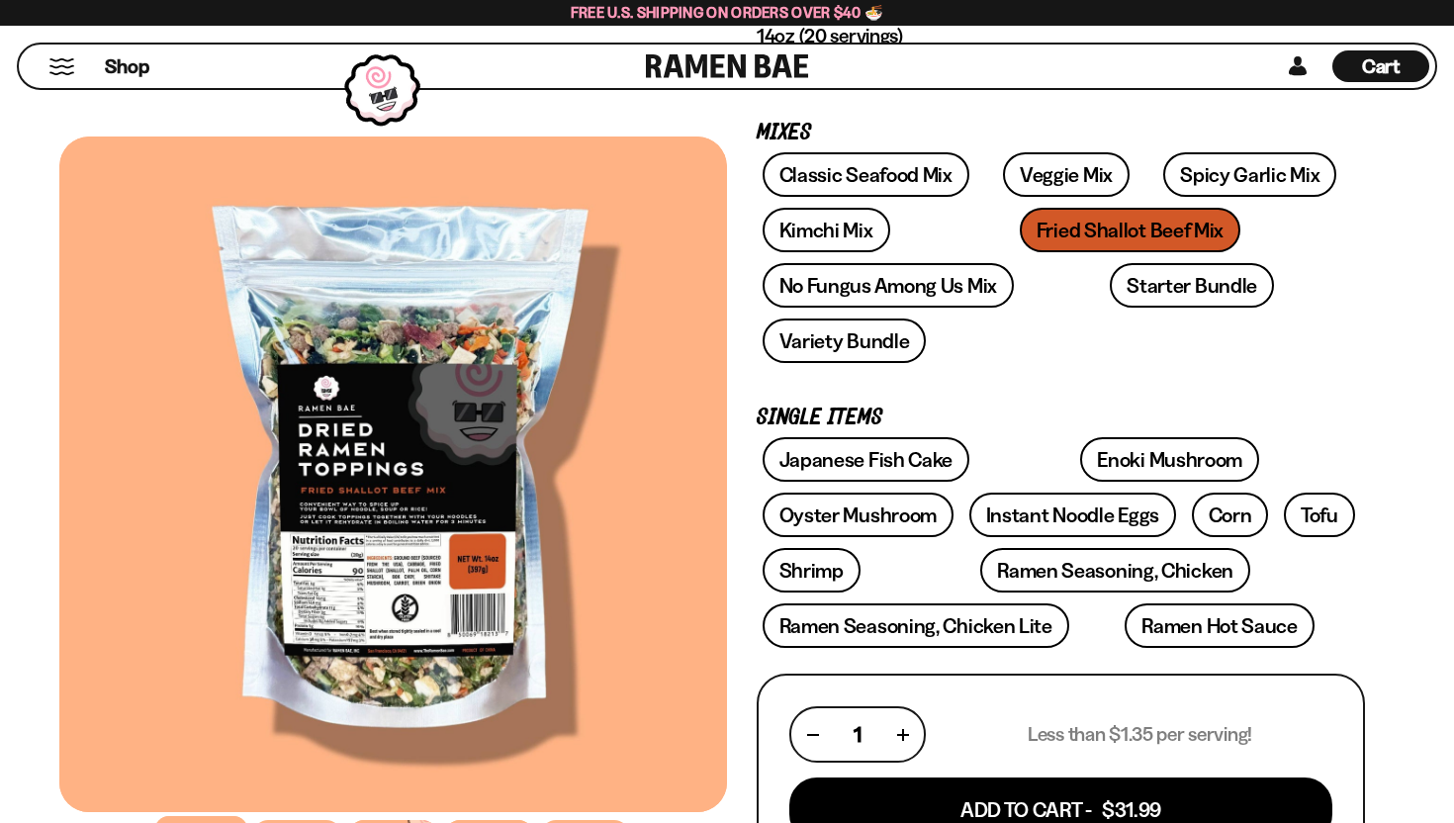
click at [904, 729] on button "button" at bounding box center [902, 734] width 11 height 11
click at [813, 729] on button "button" at bounding box center [812, 734] width 11 height 11
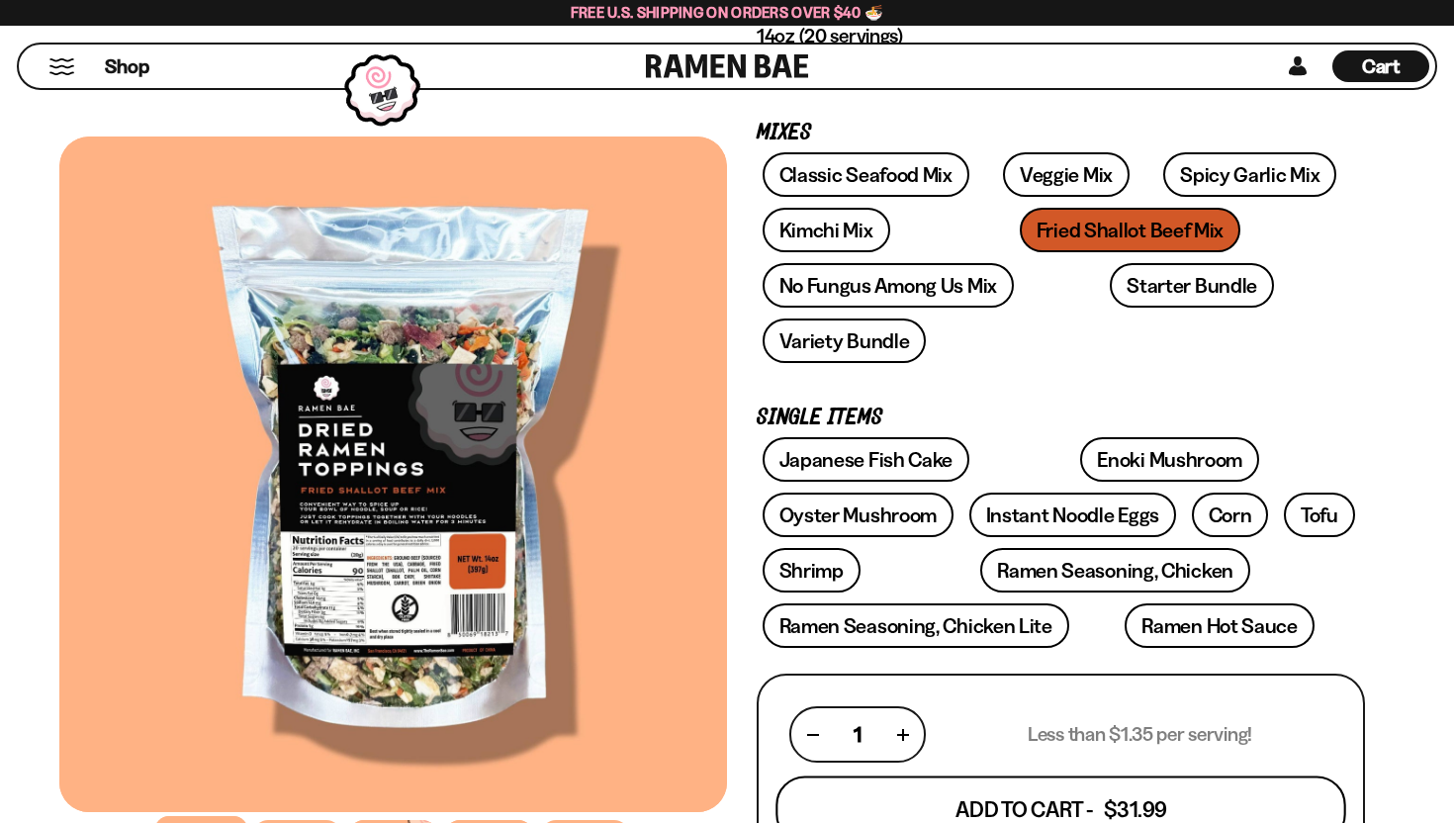
click at [1080, 776] on button "Add To Cart - $31.99" at bounding box center [1060, 809] width 570 height 67
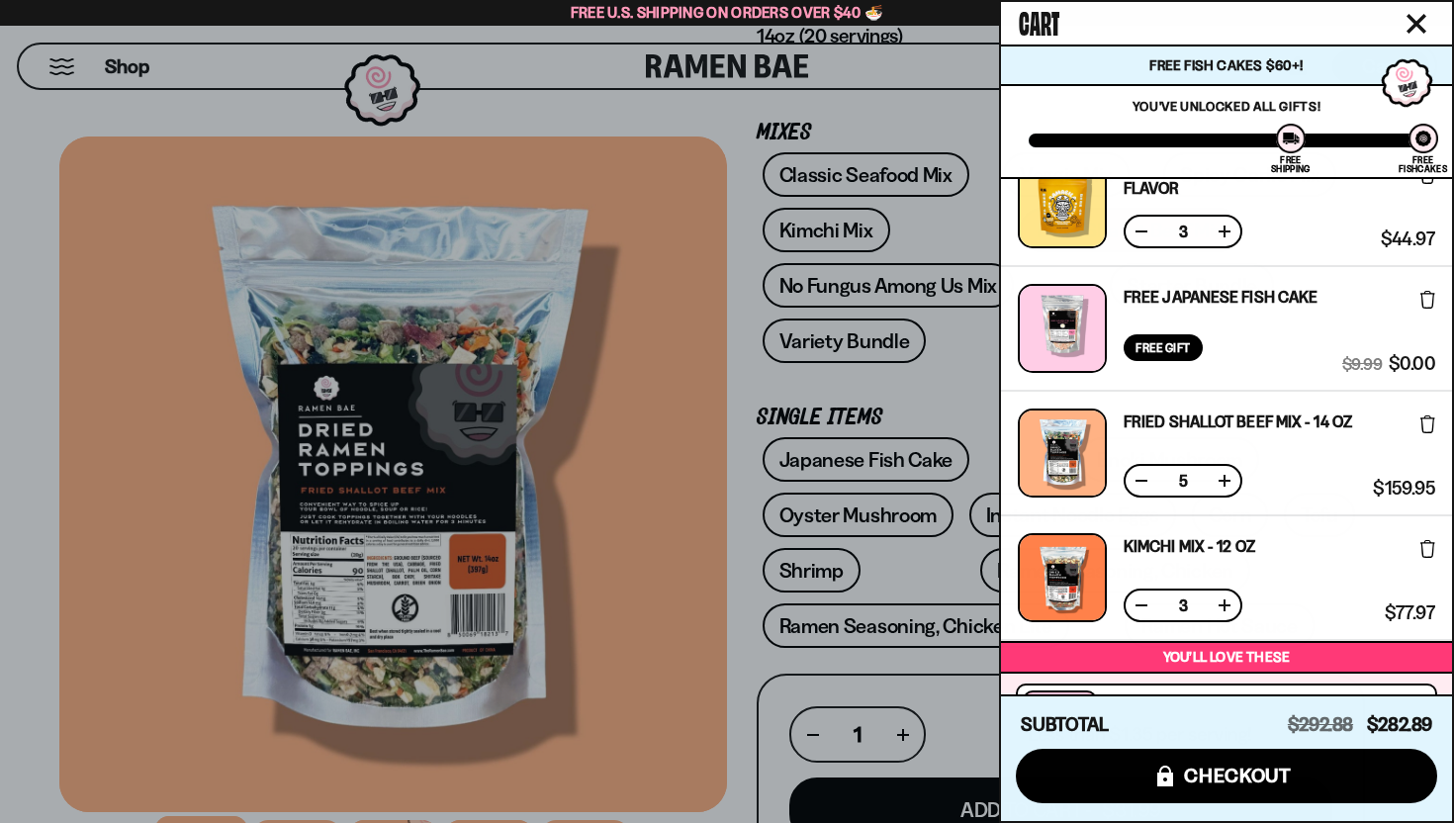
scroll to position [39, 0]
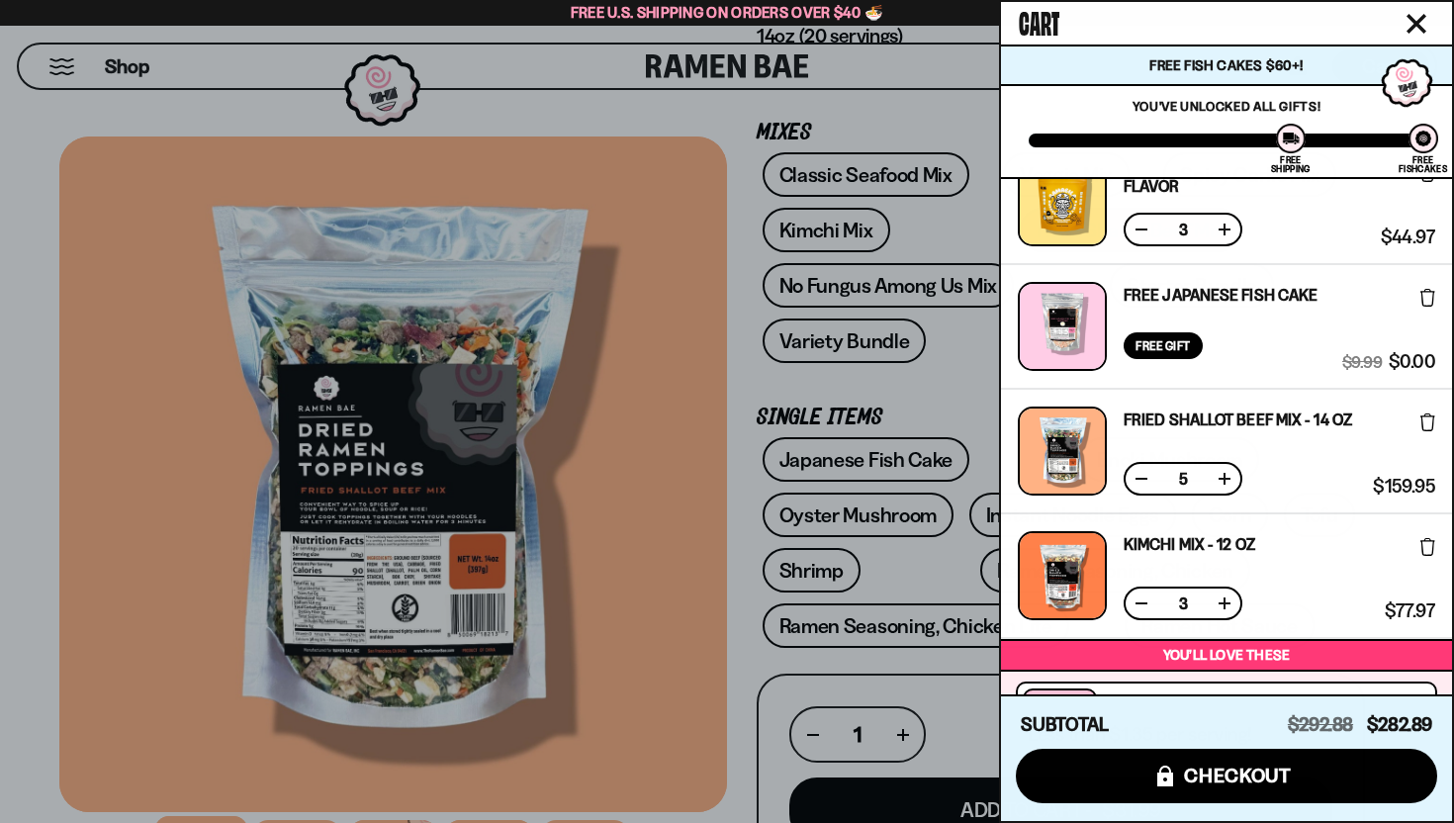
click at [1147, 480] on button at bounding box center [1141, 479] width 20 height 20
click at [1140, 485] on button at bounding box center [1141, 479] width 20 height 20
click at [1136, 600] on button at bounding box center [1141, 603] width 20 height 20
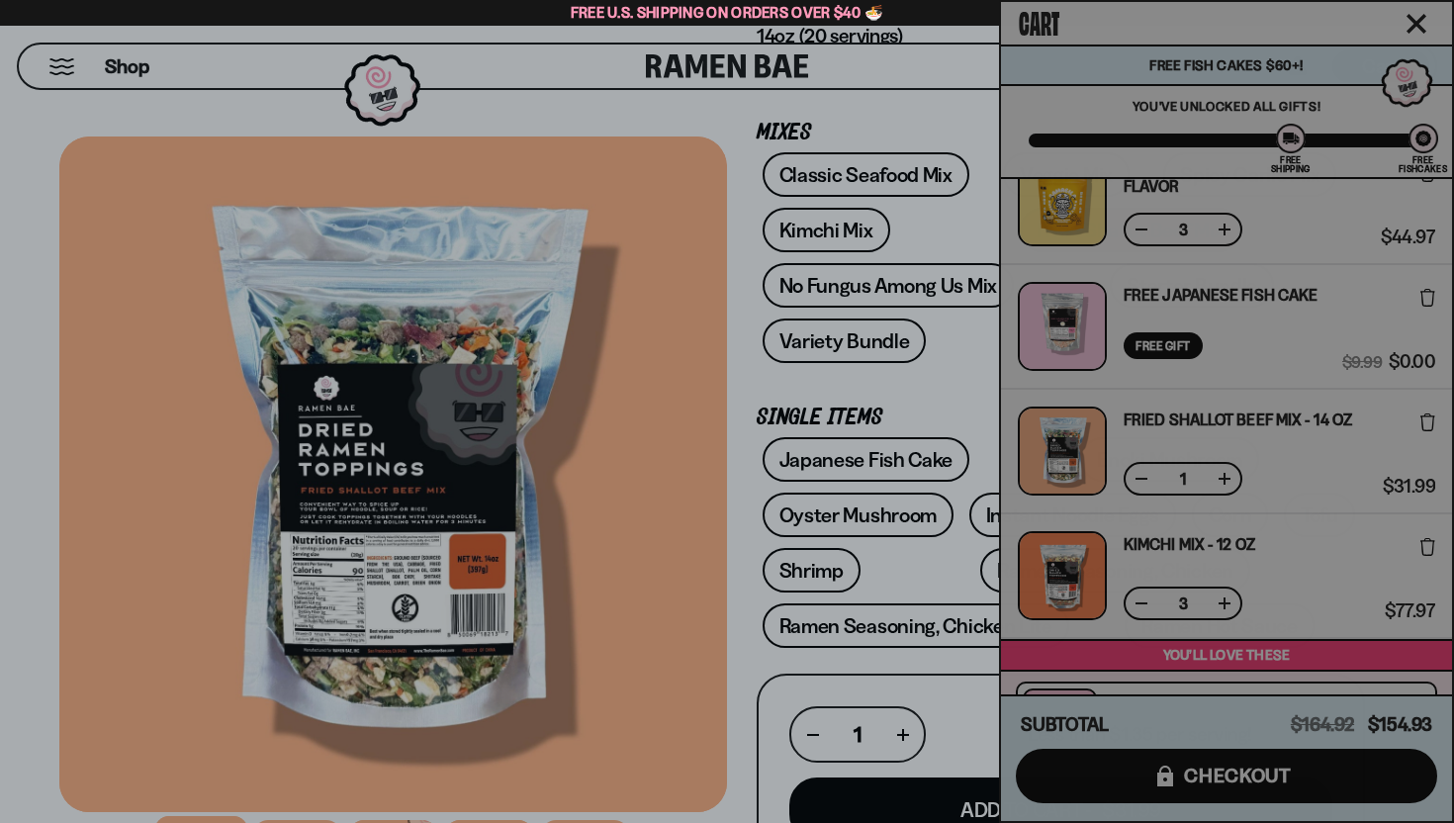
click at [1136, 600] on div "Cart Free Fish Cakes $60+! You are $-94.93 away to get Free Fishcakes! You've u…" at bounding box center [1226, 411] width 451 height 819
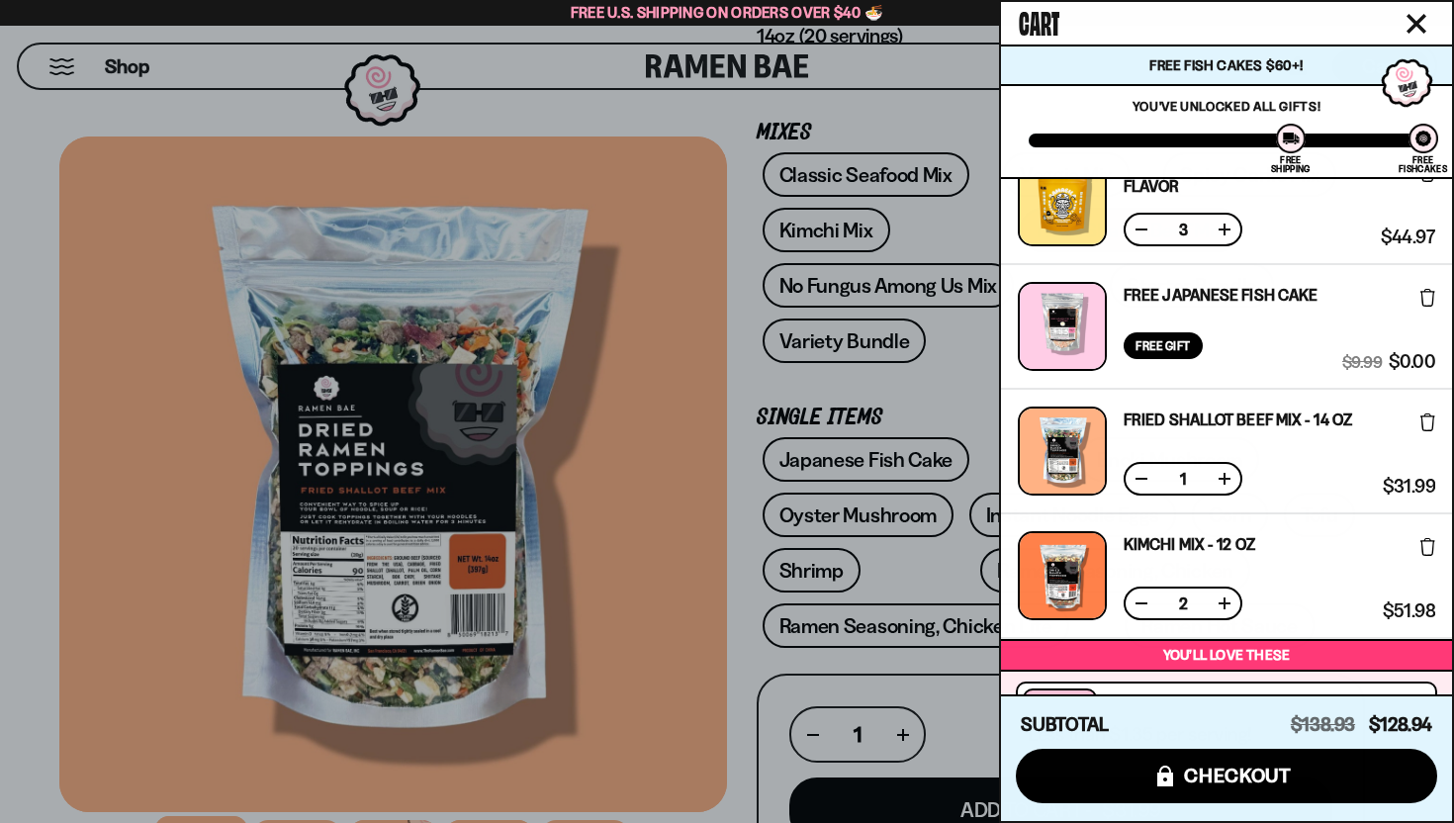
click at [1137, 603] on button at bounding box center [1141, 603] width 20 height 20
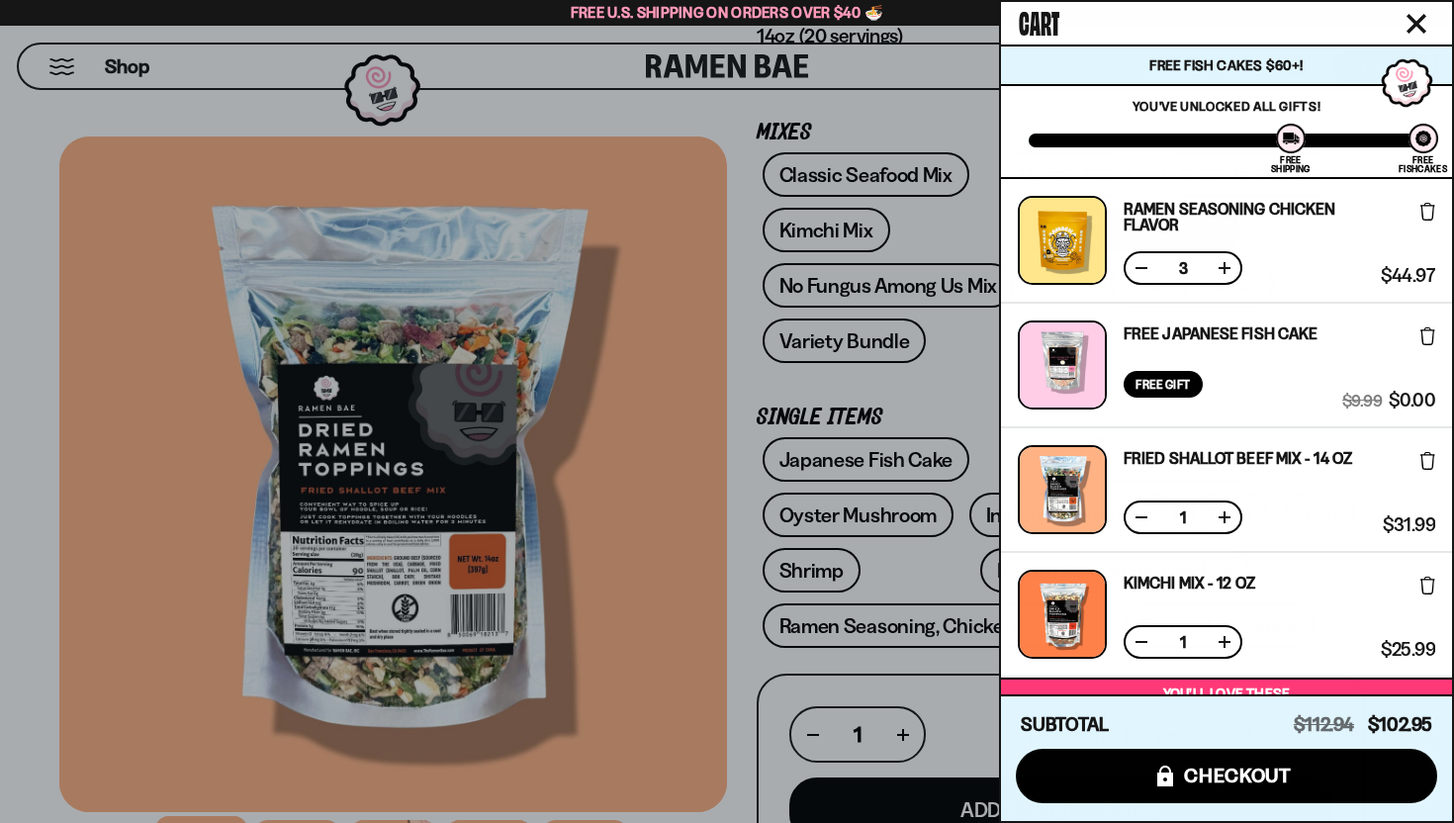
scroll to position [2, 0]
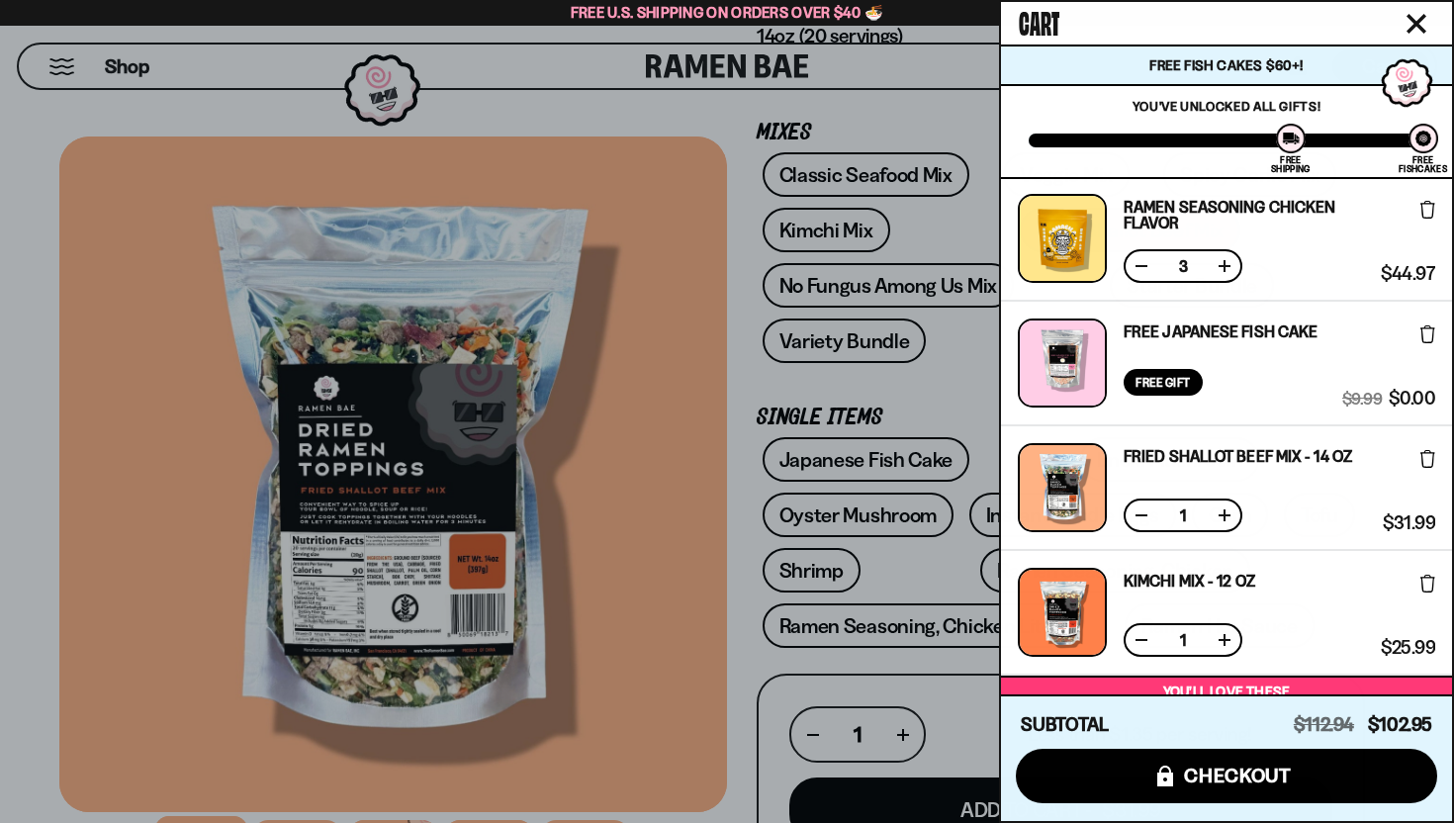
click at [1134, 263] on button at bounding box center [1141, 266] width 20 height 20
click at [1422, 334] on icon at bounding box center [1427, 334] width 15 height 18
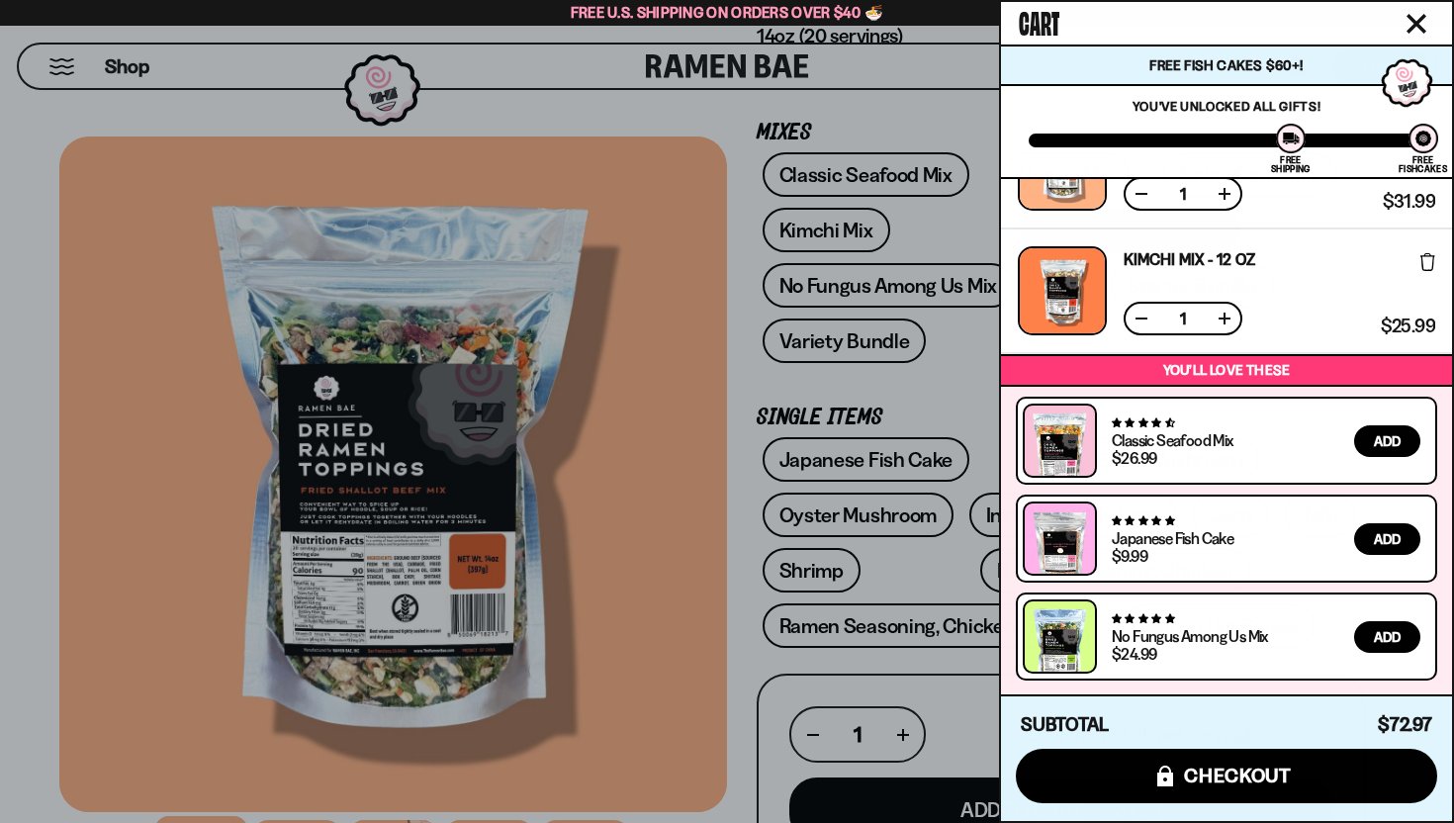
scroll to position [0, 0]
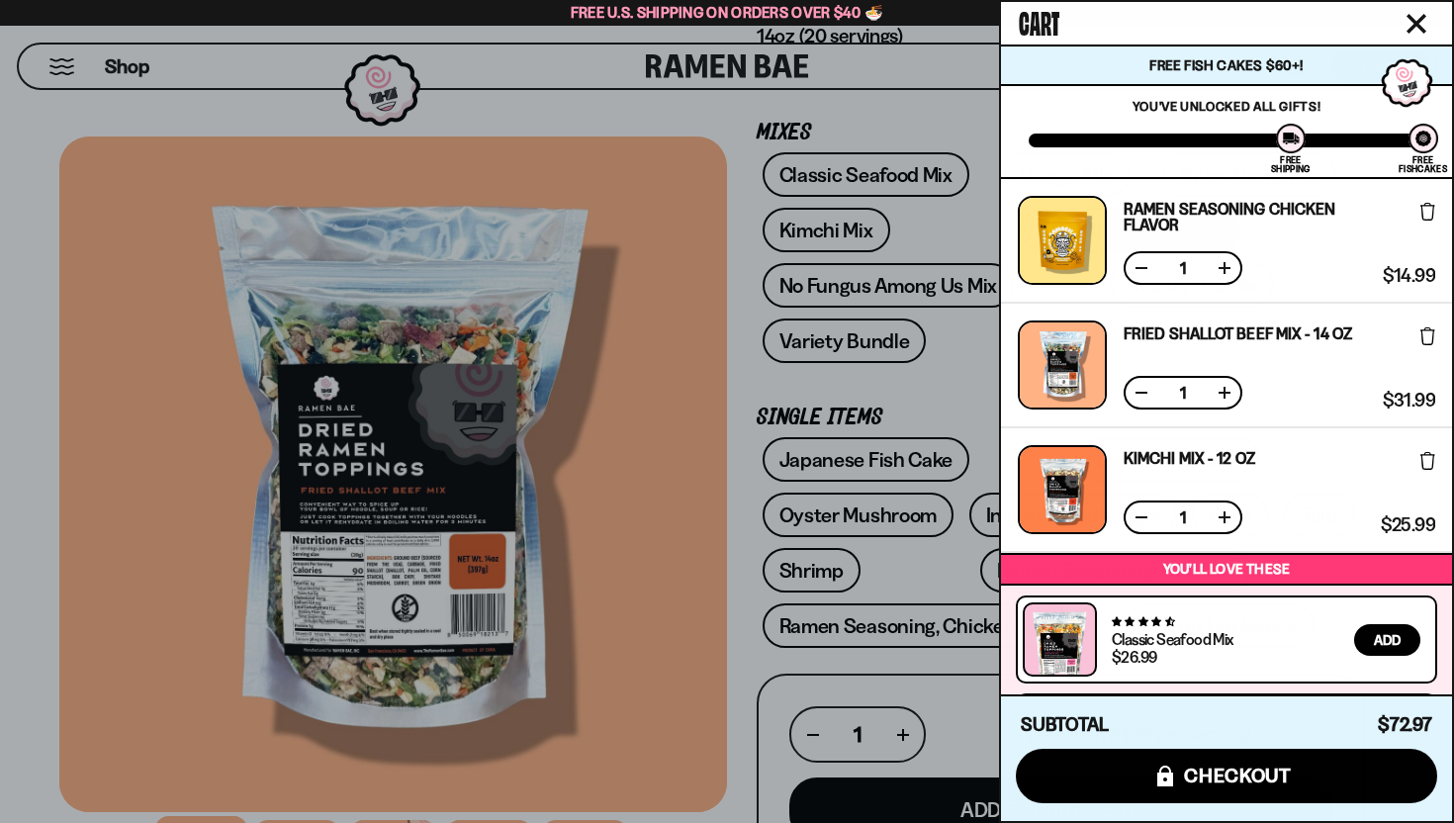
click at [1303, 144] on div at bounding box center [1291, 139] width 30 height 30
click at [1291, 139] on div at bounding box center [1291, 139] width 30 height 30
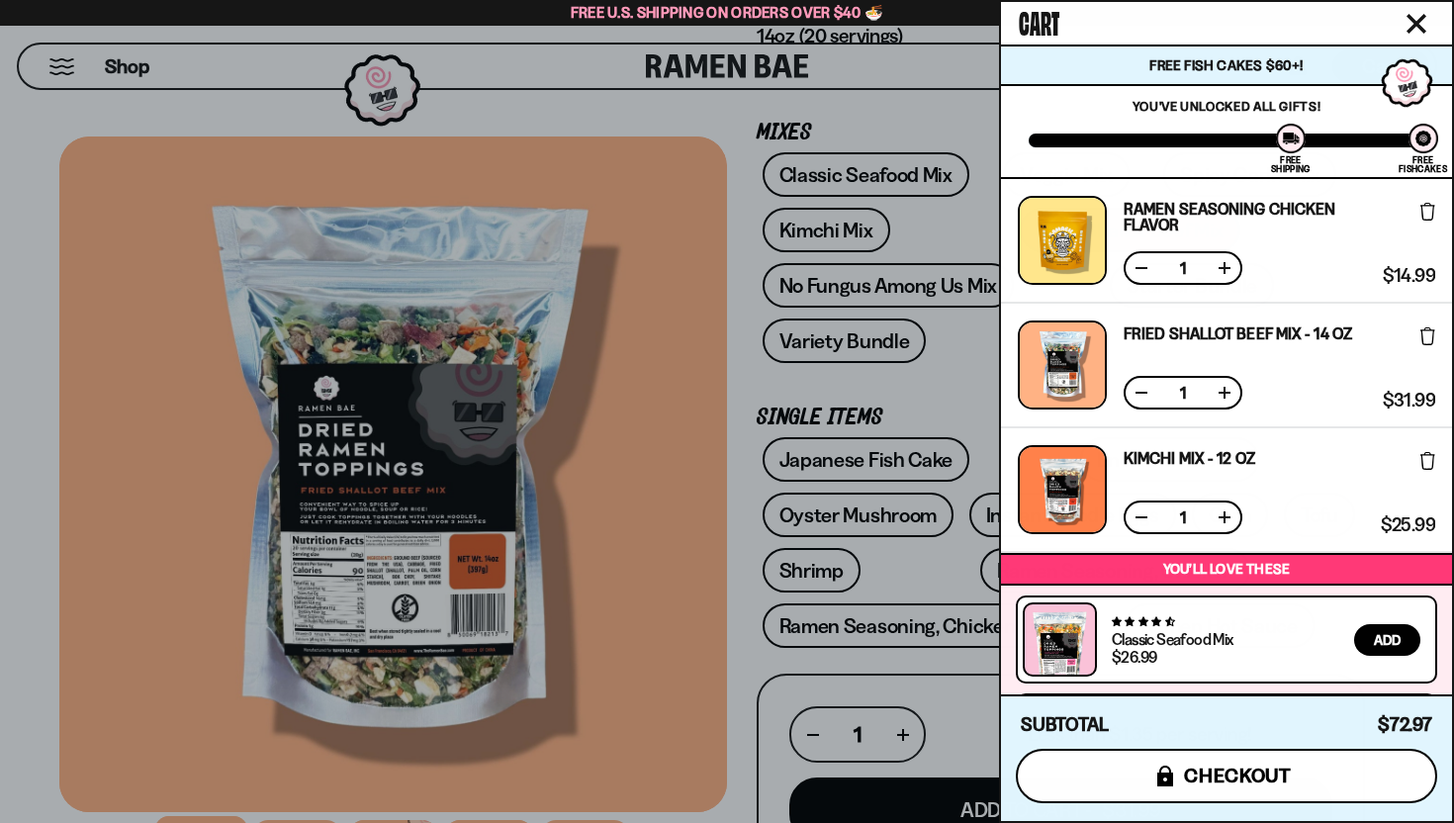
click at [1133, 790] on button "icons8-lock checkout" at bounding box center [1226, 776] width 421 height 54
